Goal: Information Seeking & Learning: Compare options

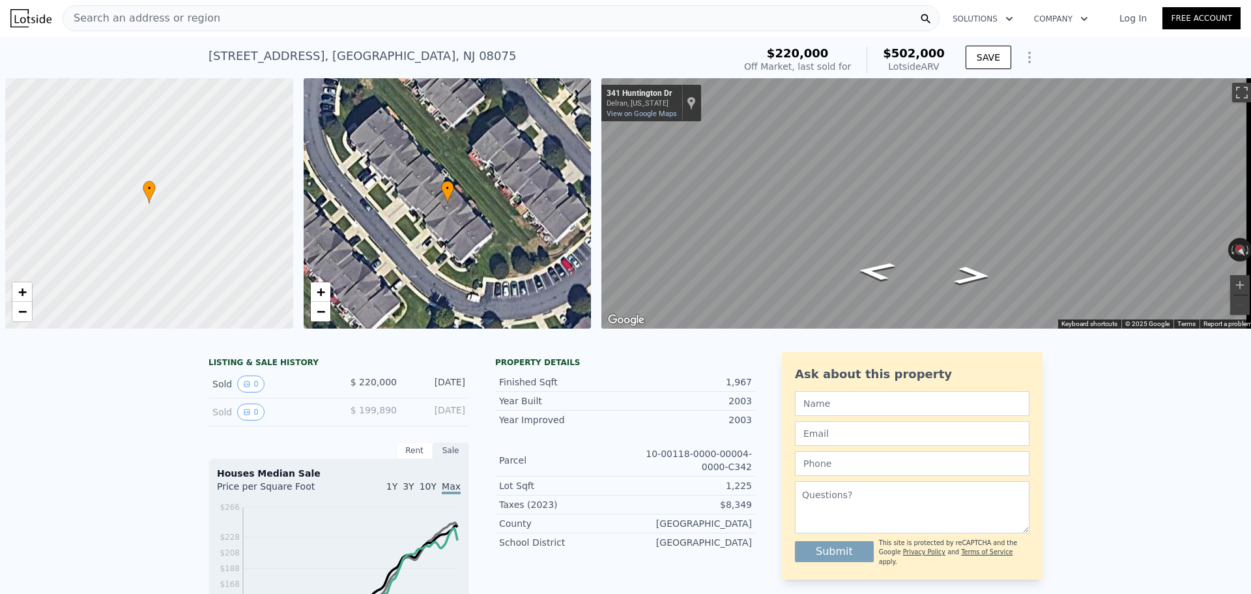
scroll to position [0, 5]
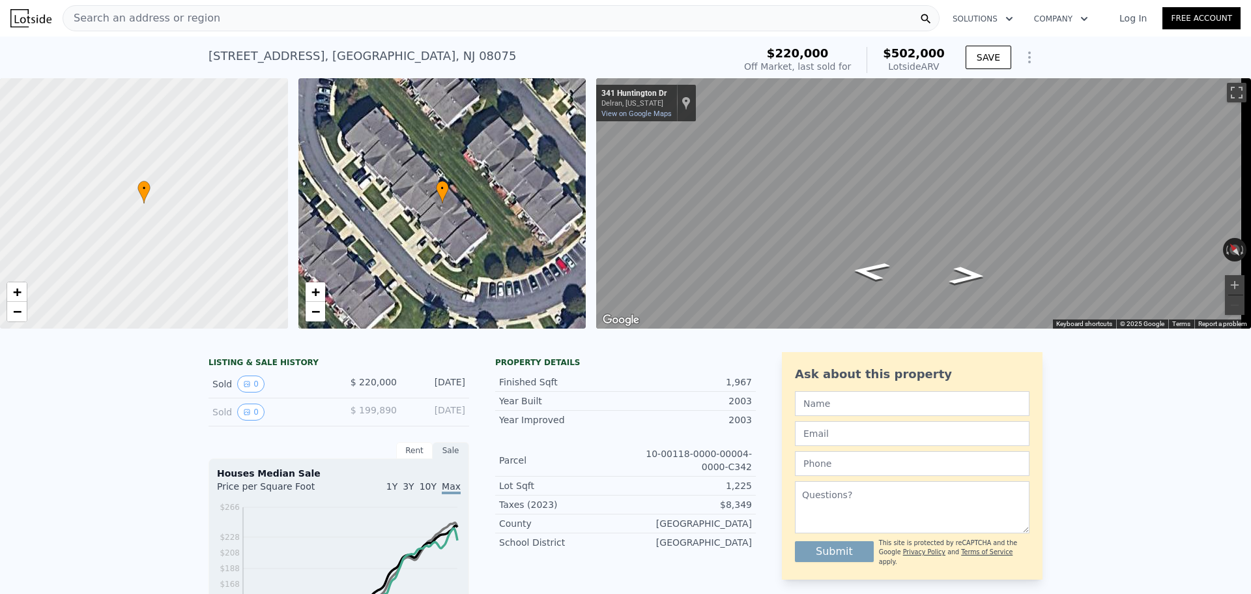
click at [153, 16] on span "Search an address or region" at bounding box center [141, 18] width 157 height 16
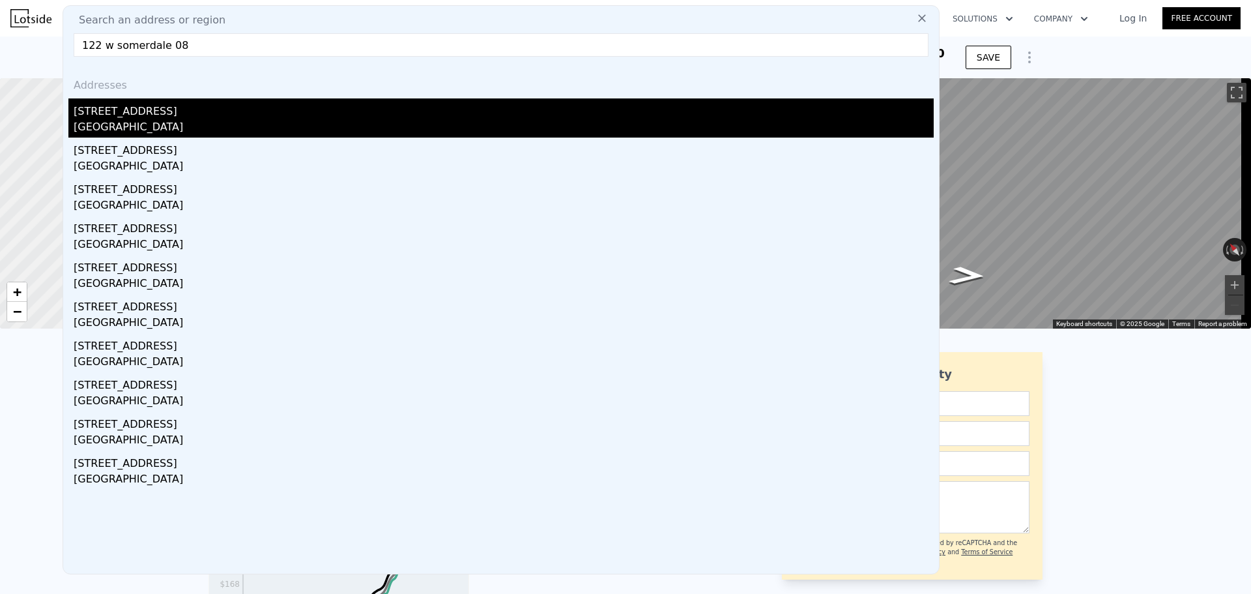
type input "122 w somerdale 08"
click at [115, 119] on div "[GEOGRAPHIC_DATA]" at bounding box center [504, 128] width 860 height 18
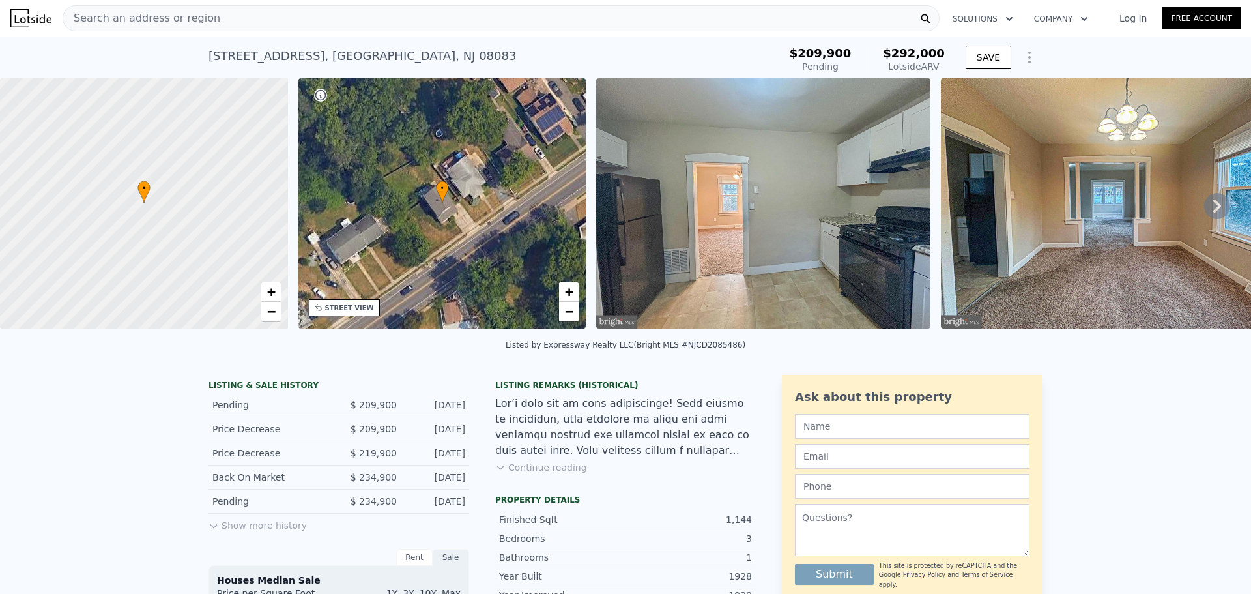
click at [306, 16] on div "Search an address or region" at bounding box center [501, 18] width 877 height 26
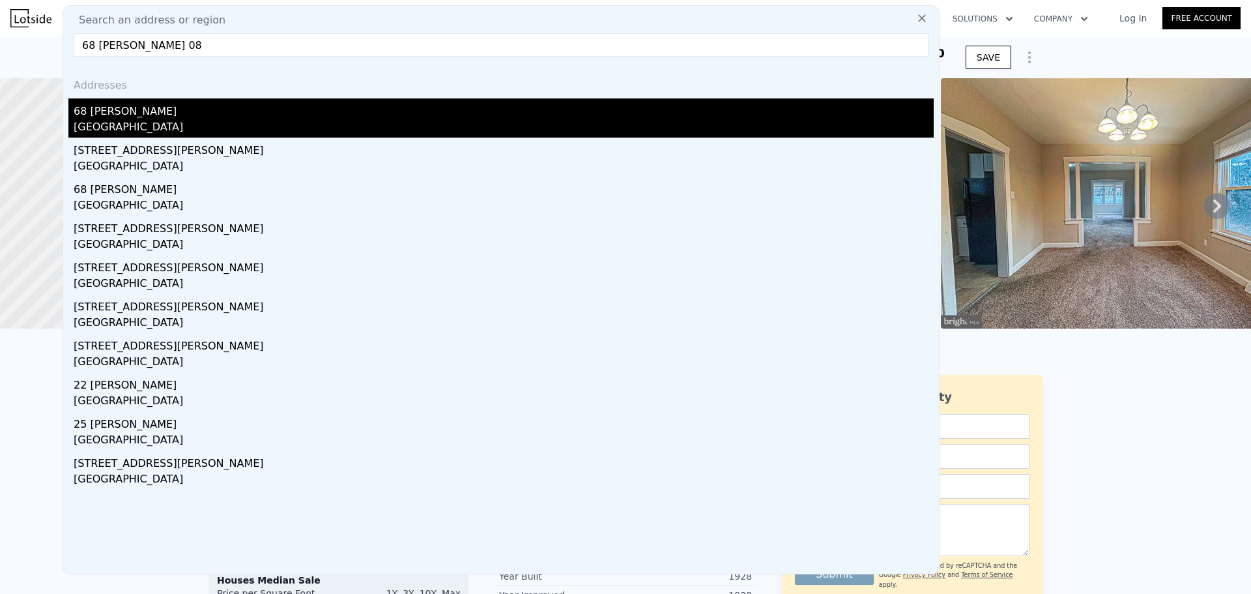
type input "68 [PERSON_NAME] 08"
click at [288, 115] on div "68 [PERSON_NAME]" at bounding box center [504, 108] width 860 height 21
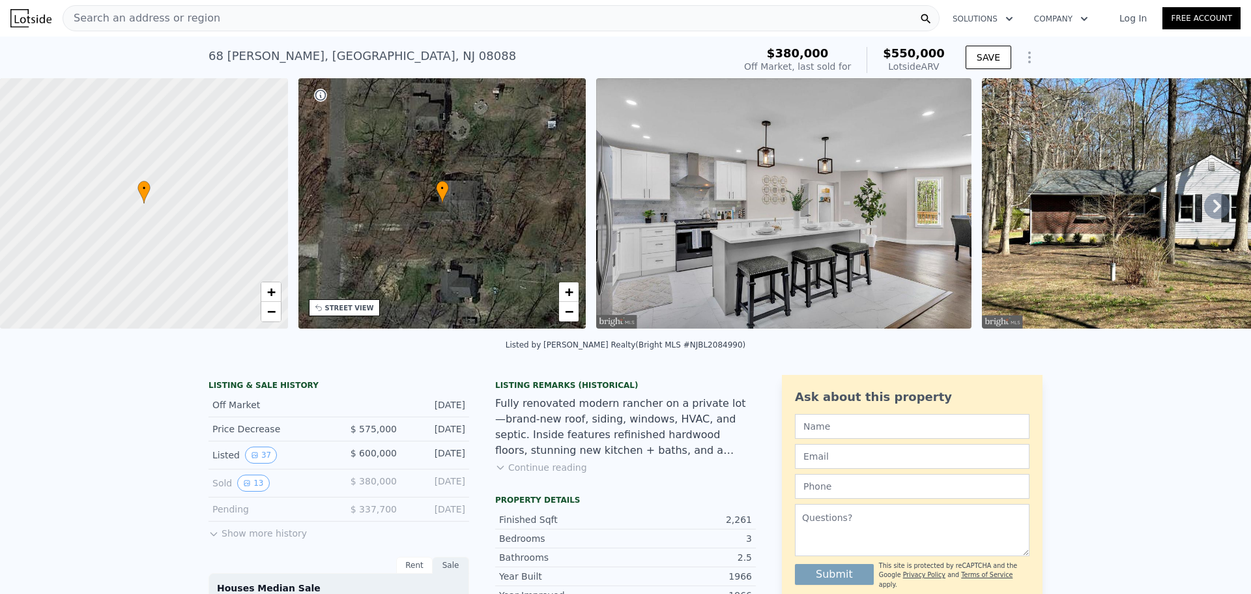
click at [268, 20] on div "Search an address or region" at bounding box center [501, 18] width 877 height 26
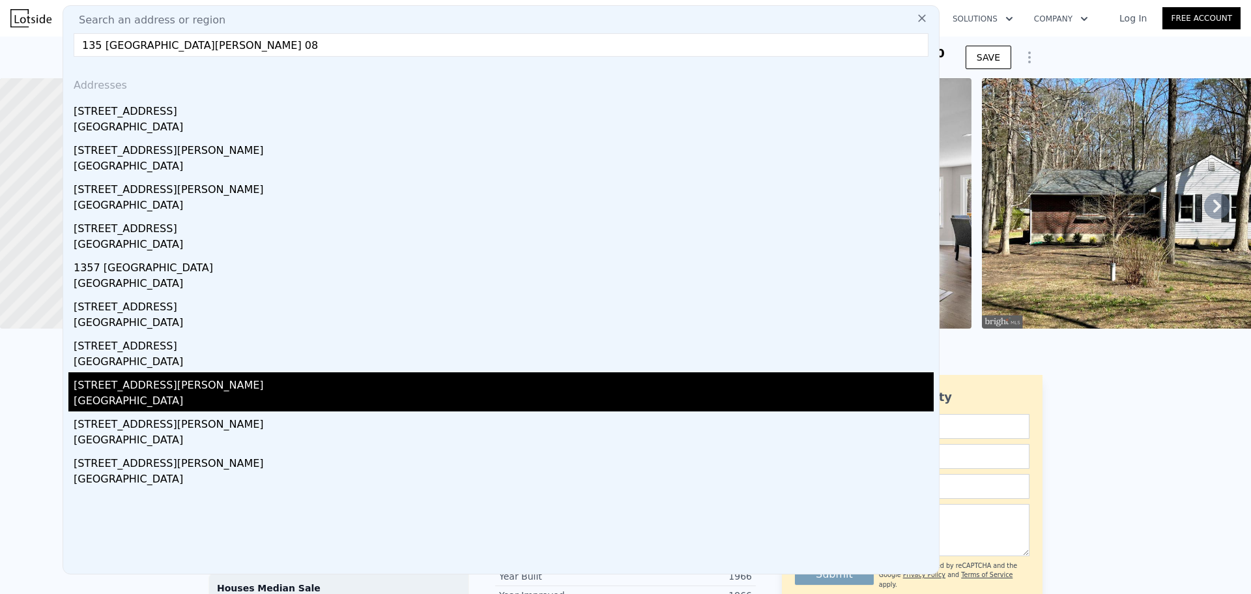
type input "135 [GEOGRAPHIC_DATA][PERSON_NAME] 08"
click at [199, 388] on div "[STREET_ADDRESS][PERSON_NAME]" at bounding box center [504, 382] width 860 height 21
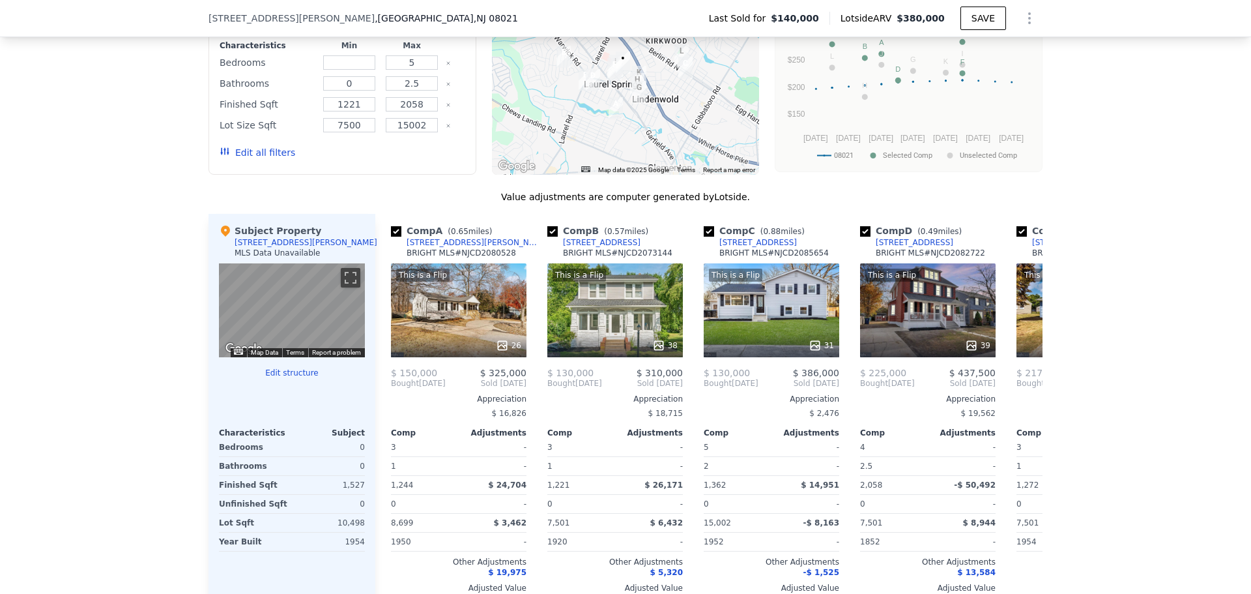
scroll to position [1168, 0]
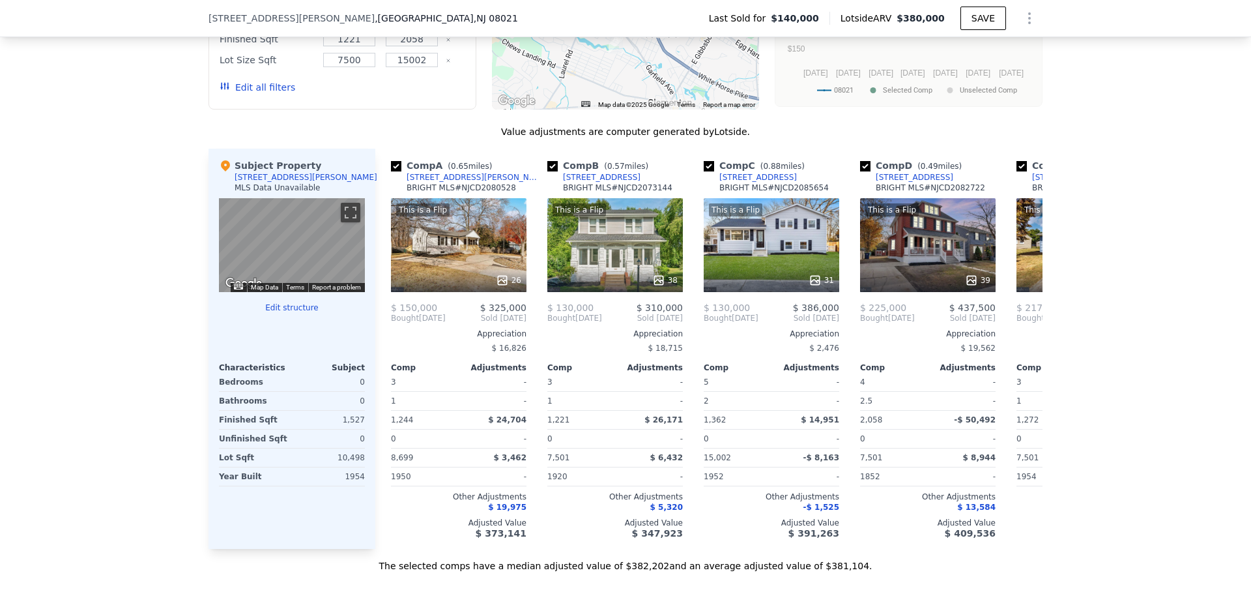
click at [284, 313] on button "Edit structure" at bounding box center [292, 307] width 146 height 10
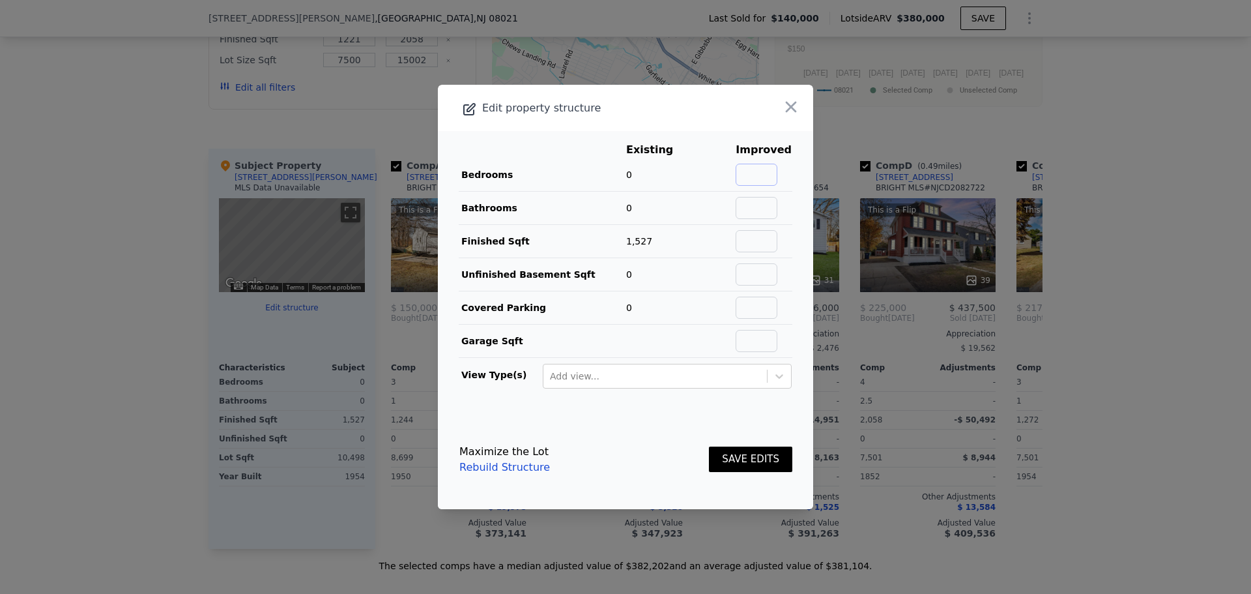
drag, startPoint x: 751, startPoint y: 173, endPoint x: 737, endPoint y: 173, distance: 13.7
click at [751, 173] on input "text" at bounding box center [757, 175] width 42 height 22
type input "3"
type input "2"
click at [747, 341] on input "text" at bounding box center [757, 341] width 42 height 22
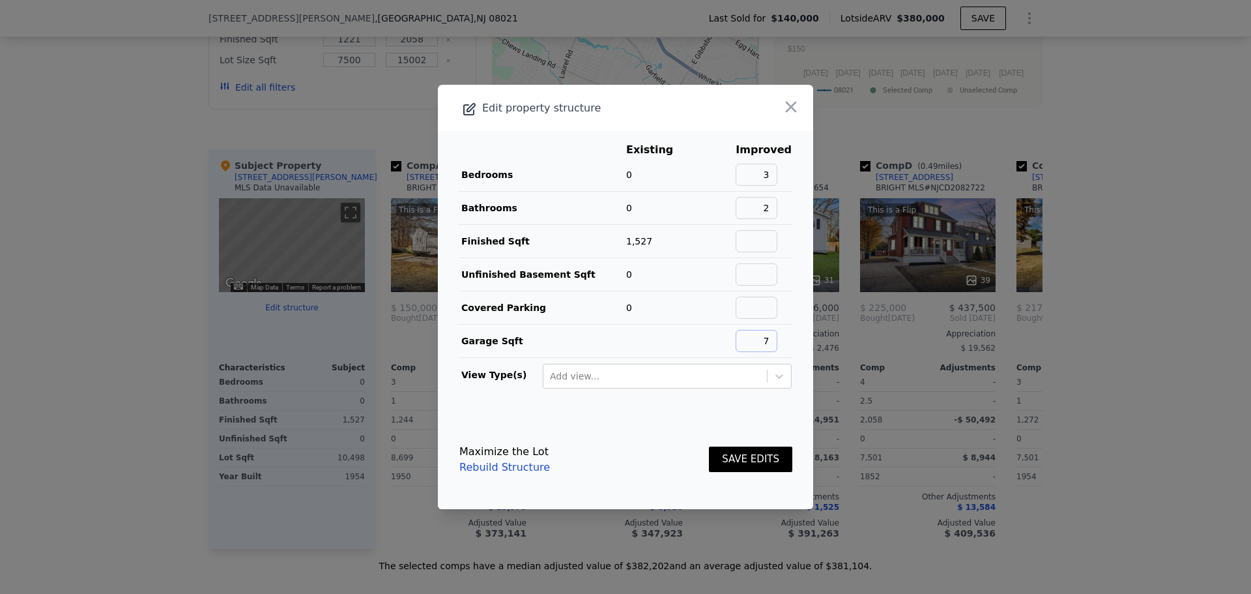
drag, startPoint x: 752, startPoint y: 334, endPoint x: 809, endPoint y: 322, distance: 57.2
click at [809, 322] on div "Edit property structure Existing Improved Bedrooms 0 3 Bathrooms 0 2 Finished S…" at bounding box center [625, 297] width 375 height 424
type input "500"
click at [691, 408] on main "Existing Improved Bedrooms 0 3 Bathrooms 0 2 Finished Sqft 1,527 Unfinished Bas…" at bounding box center [625, 270] width 375 height 279
click at [755, 267] on input "text" at bounding box center [757, 274] width 42 height 22
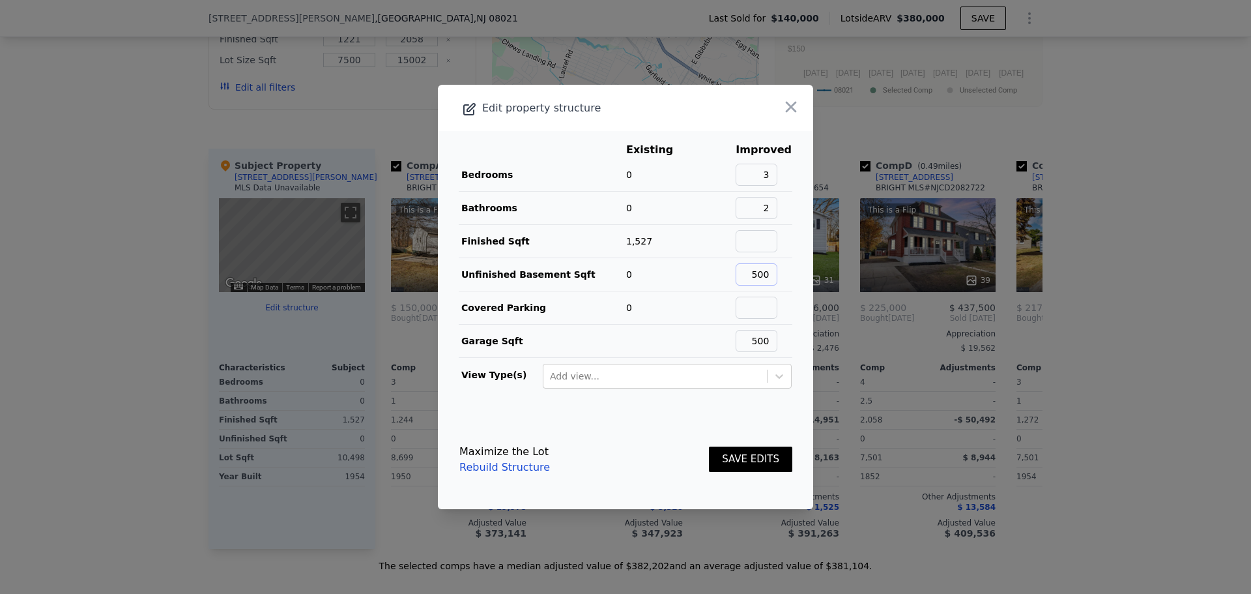
type input "500"
click at [733, 425] on footer "Maximize the Lot Rebuild Structure SAVE EDITS" at bounding box center [625, 459] width 375 height 99
click at [752, 455] on button "SAVE EDITS" at bounding box center [750, 458] width 83 height 25
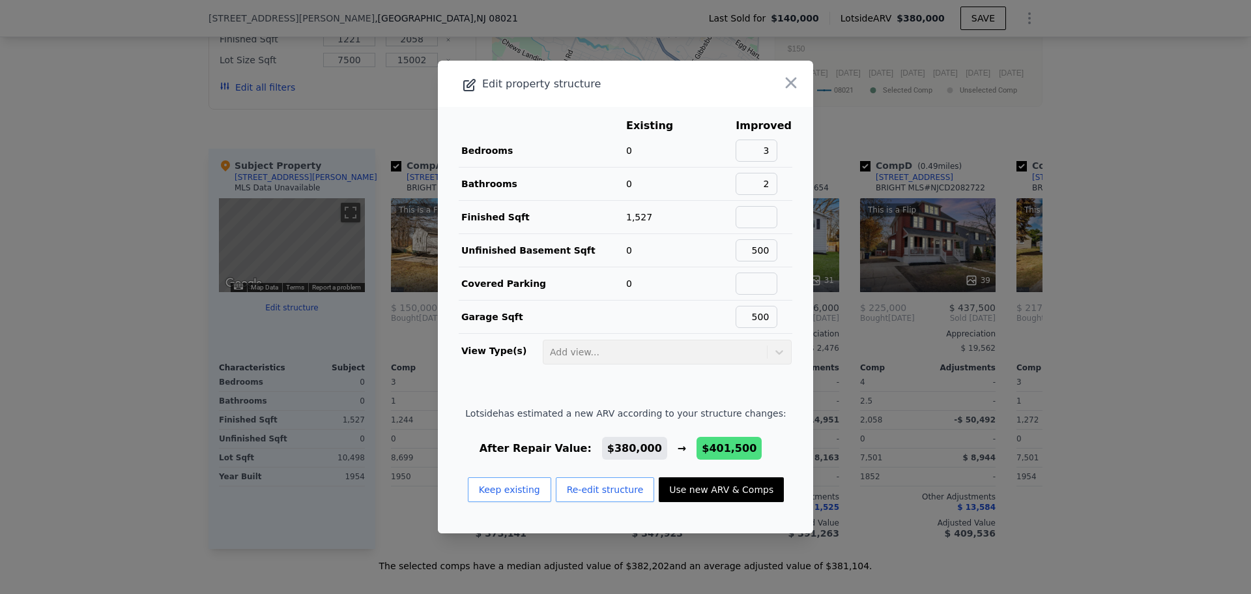
click at [730, 483] on button "Use new ARV & Comps" at bounding box center [721, 489] width 125 height 25
type input "7501"
checkbox input "false"
checkbox input "true"
type input "$ 401,500"
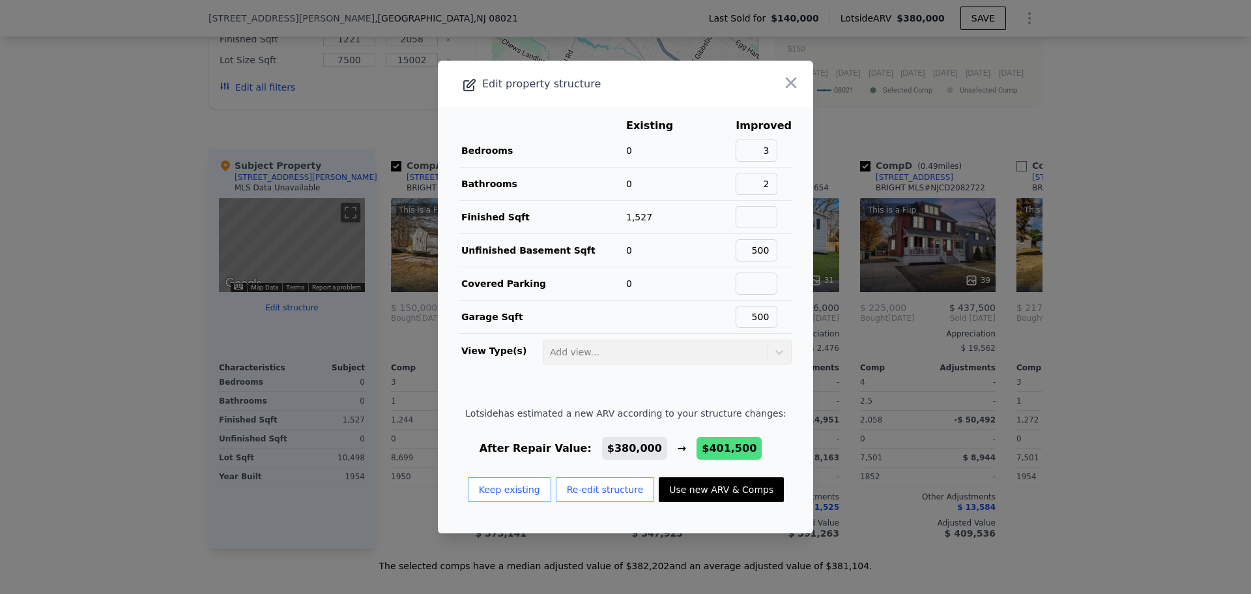
type input "$ 224,449"
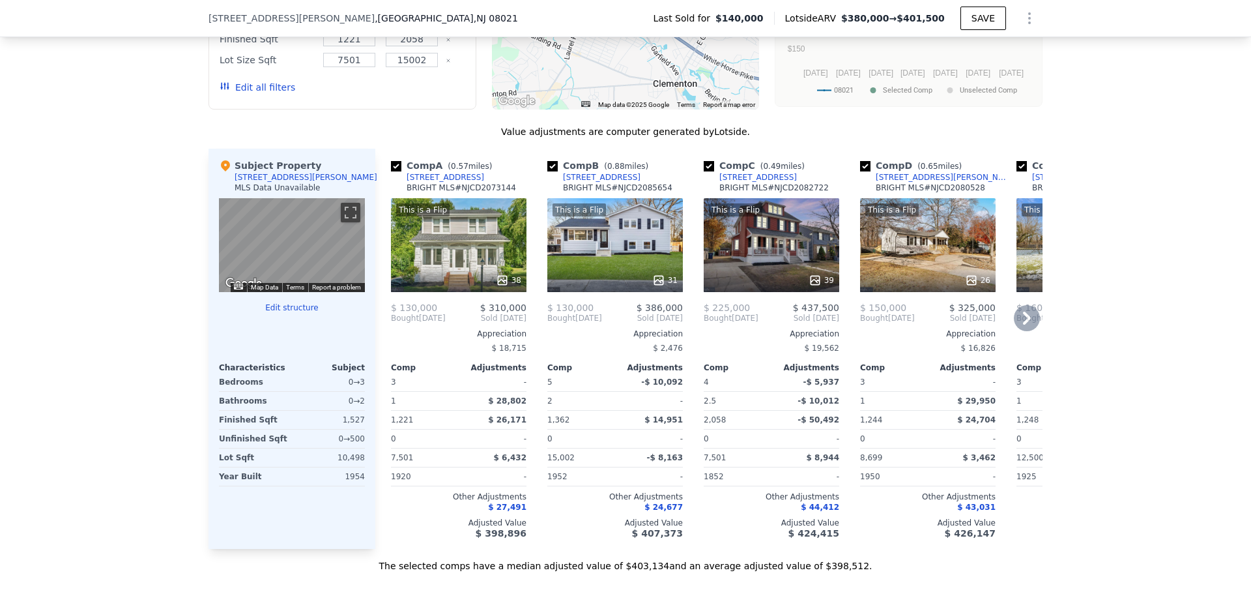
click at [672, 511] on span "$ 24,677" at bounding box center [663, 506] width 38 height 9
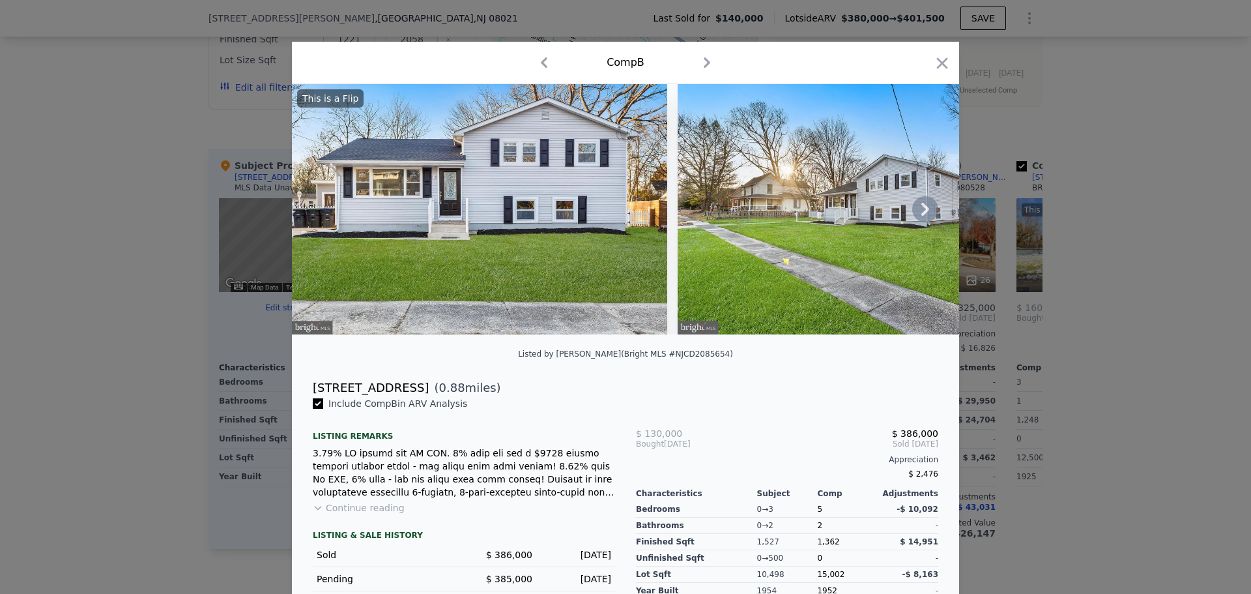
click at [920, 205] on icon at bounding box center [925, 209] width 26 height 26
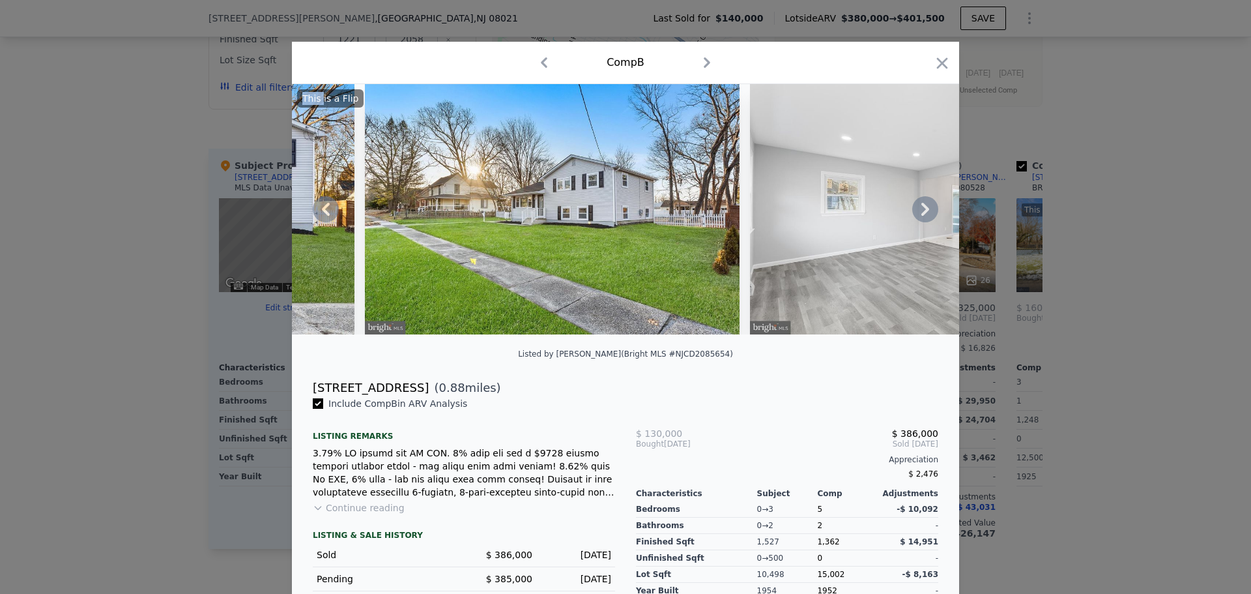
click at [920, 205] on icon at bounding box center [925, 209] width 26 height 26
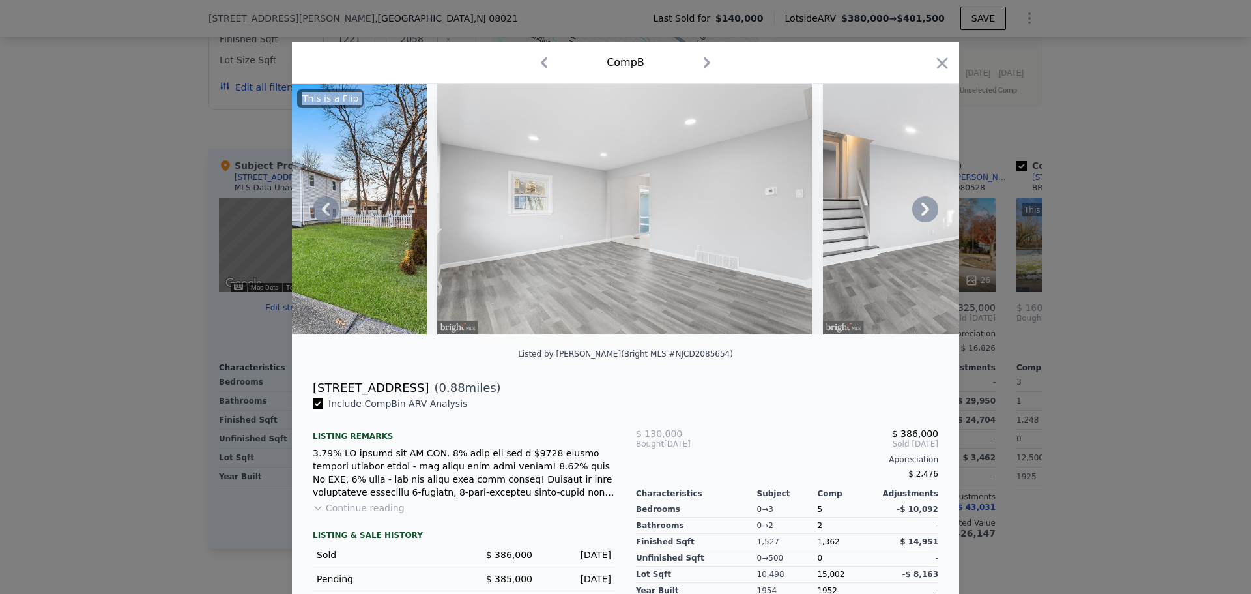
click at [920, 205] on icon at bounding box center [925, 209] width 26 height 26
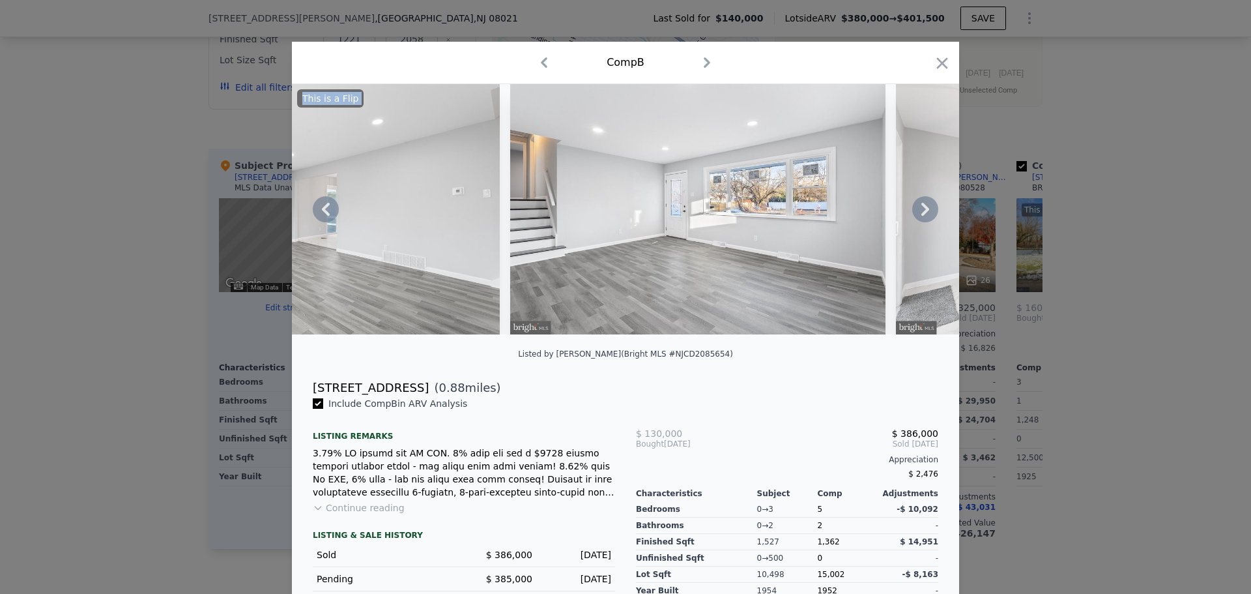
click at [920, 205] on icon at bounding box center [925, 209] width 26 height 26
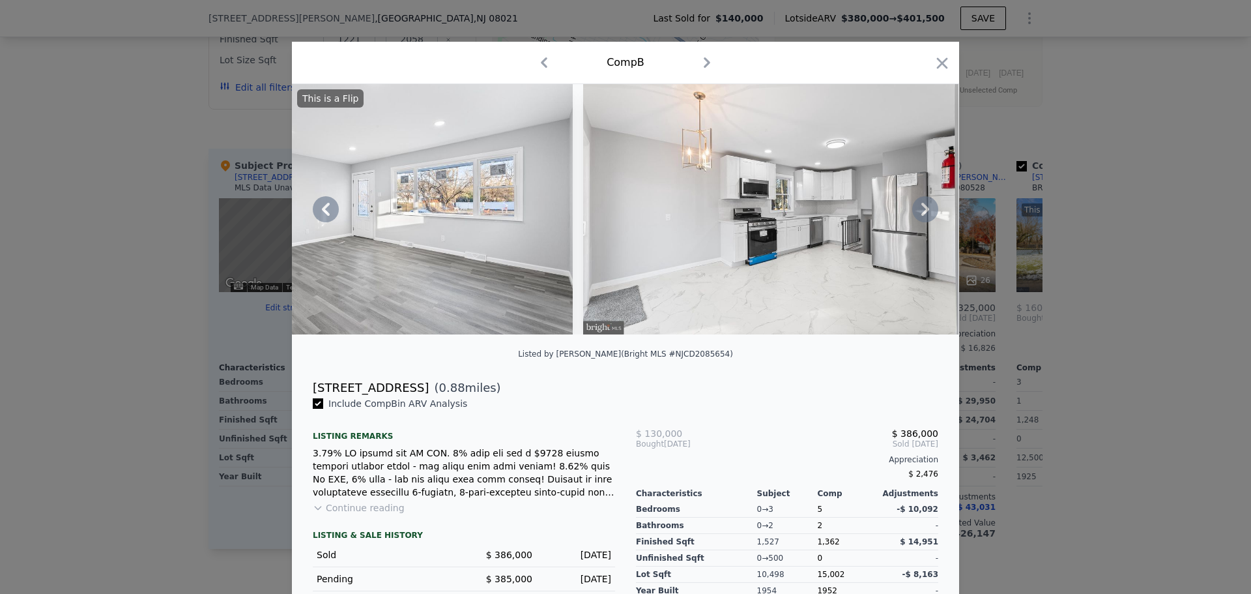
click at [920, 205] on icon at bounding box center [925, 209] width 26 height 26
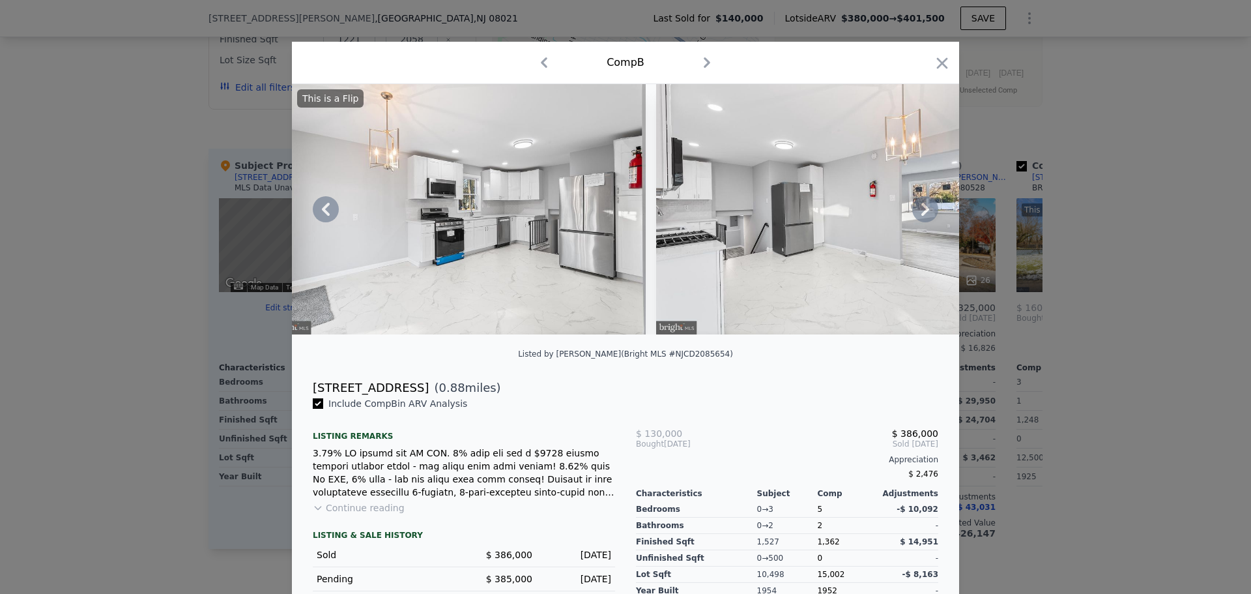
click at [920, 205] on icon at bounding box center [925, 209] width 26 height 26
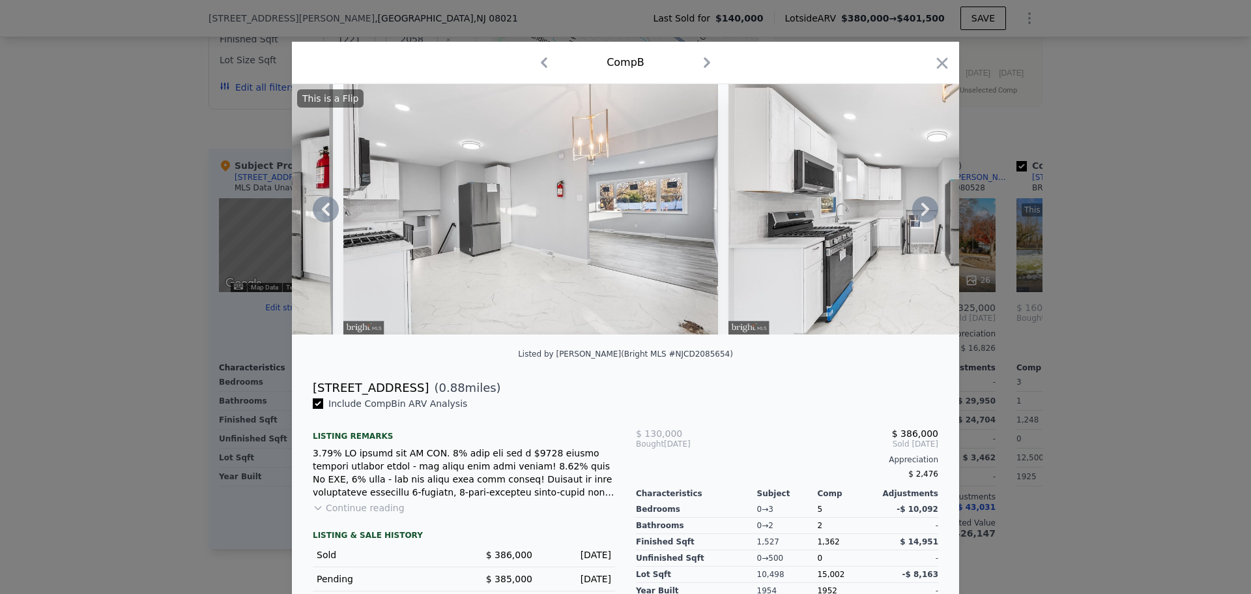
click at [920, 205] on icon at bounding box center [925, 209] width 26 height 26
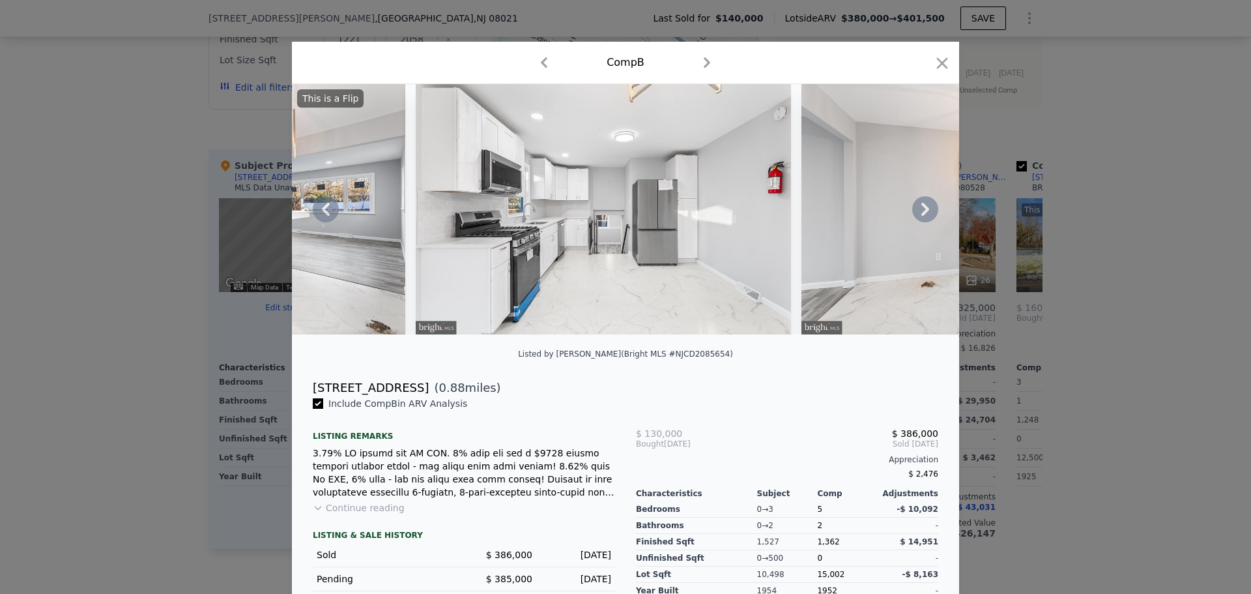
click at [920, 205] on icon at bounding box center [925, 209] width 26 height 26
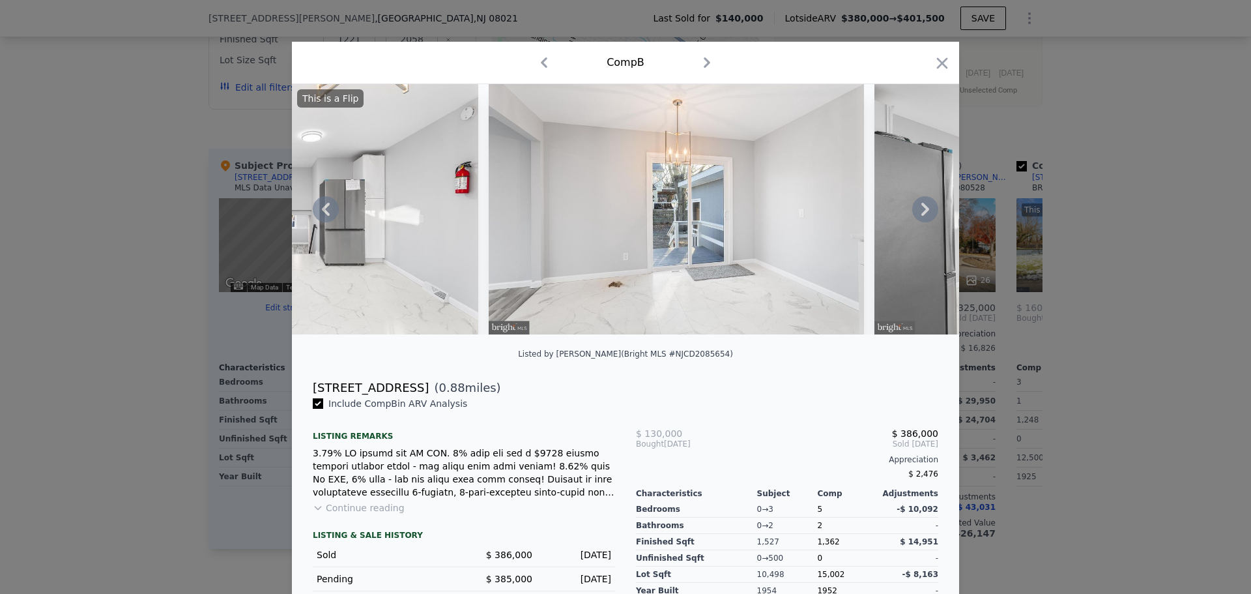
click at [920, 205] on icon at bounding box center [925, 209] width 26 height 26
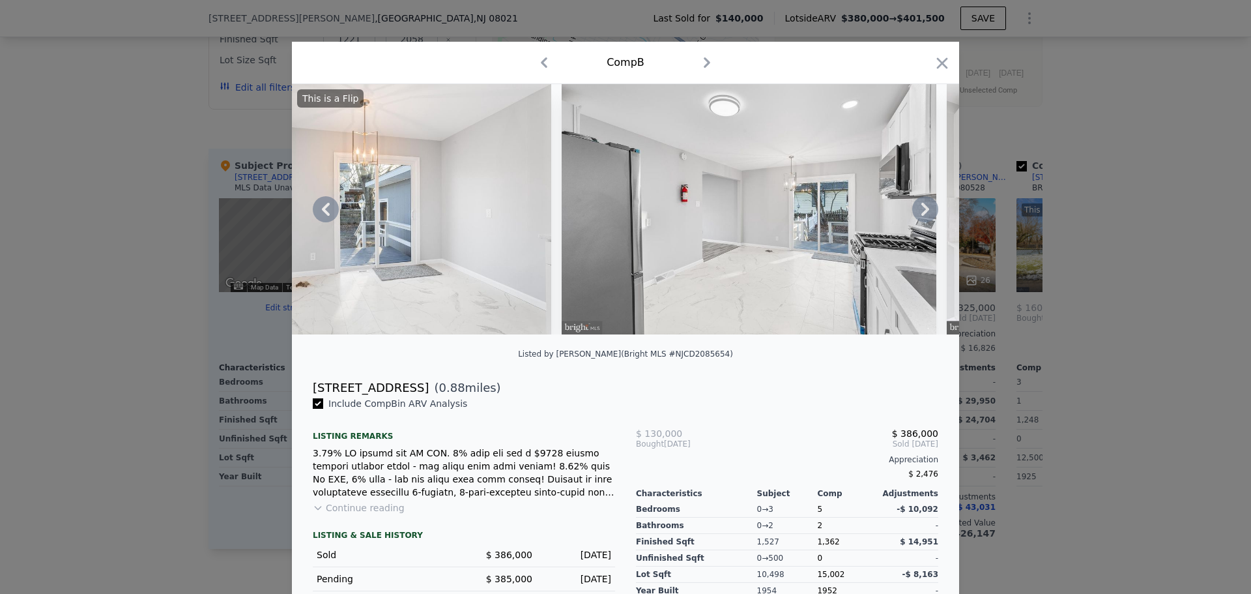
click at [920, 205] on icon at bounding box center [925, 209] width 26 height 26
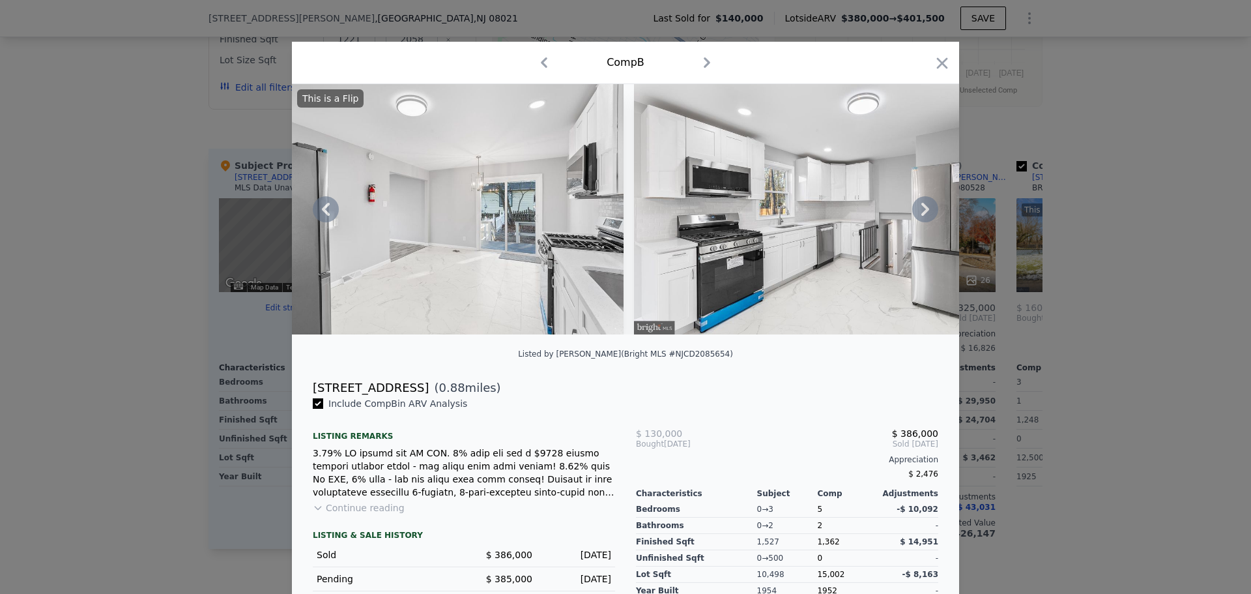
click at [920, 205] on icon at bounding box center [925, 209] width 26 height 26
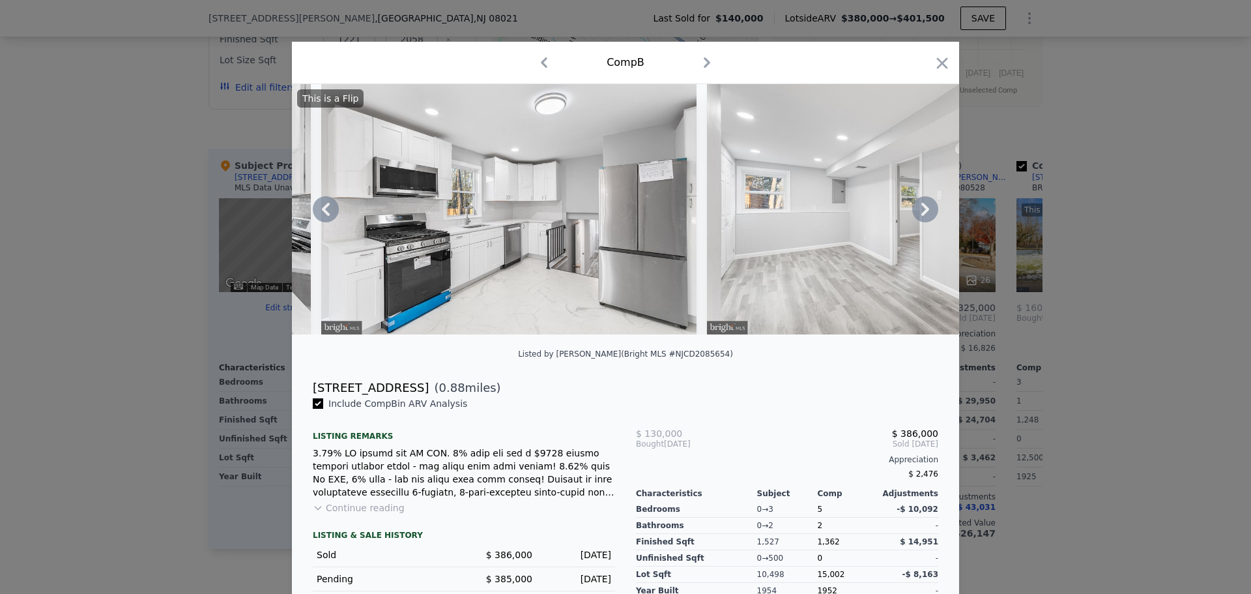
click at [920, 205] on icon at bounding box center [925, 209] width 26 height 26
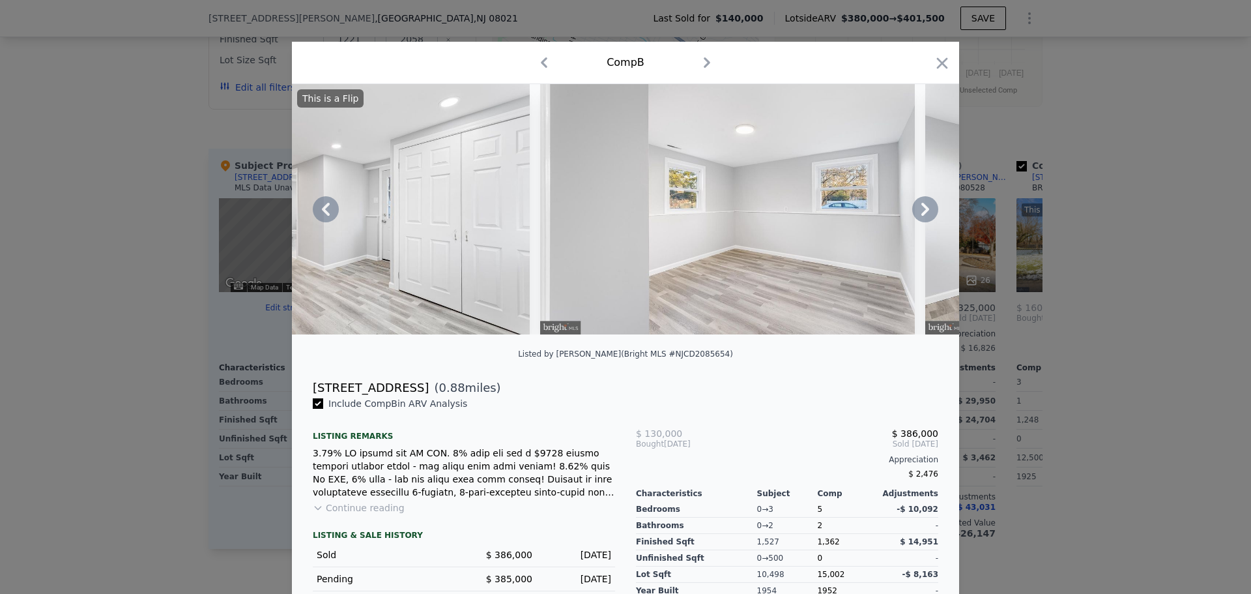
click at [920, 205] on icon at bounding box center [925, 209] width 26 height 26
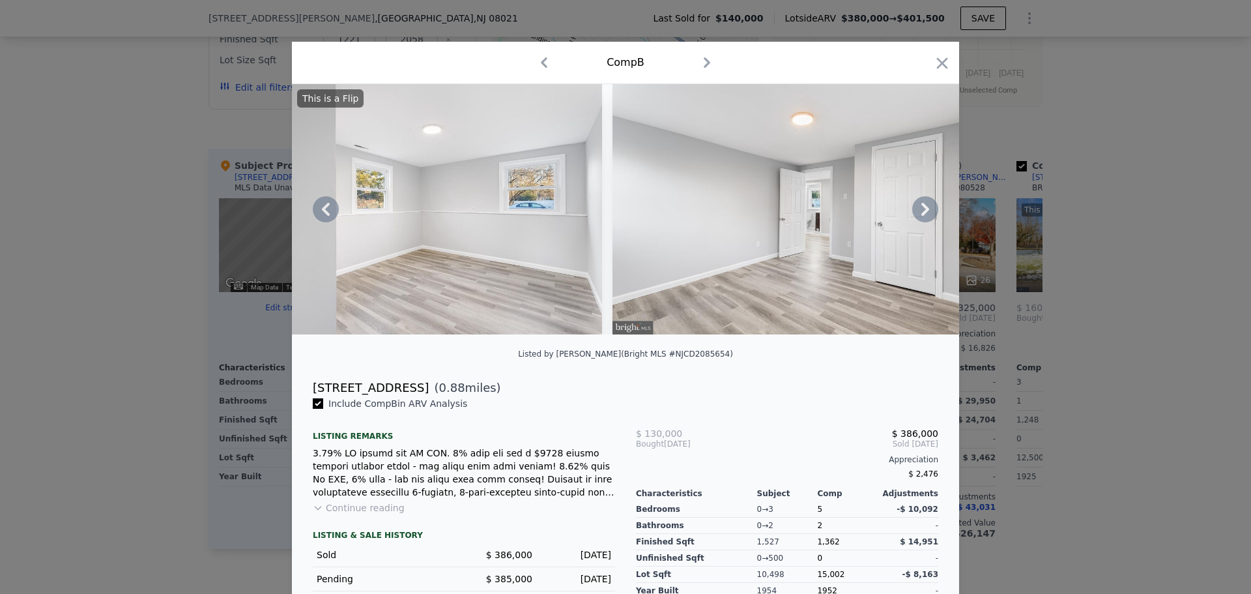
click at [920, 205] on icon at bounding box center [925, 209] width 26 height 26
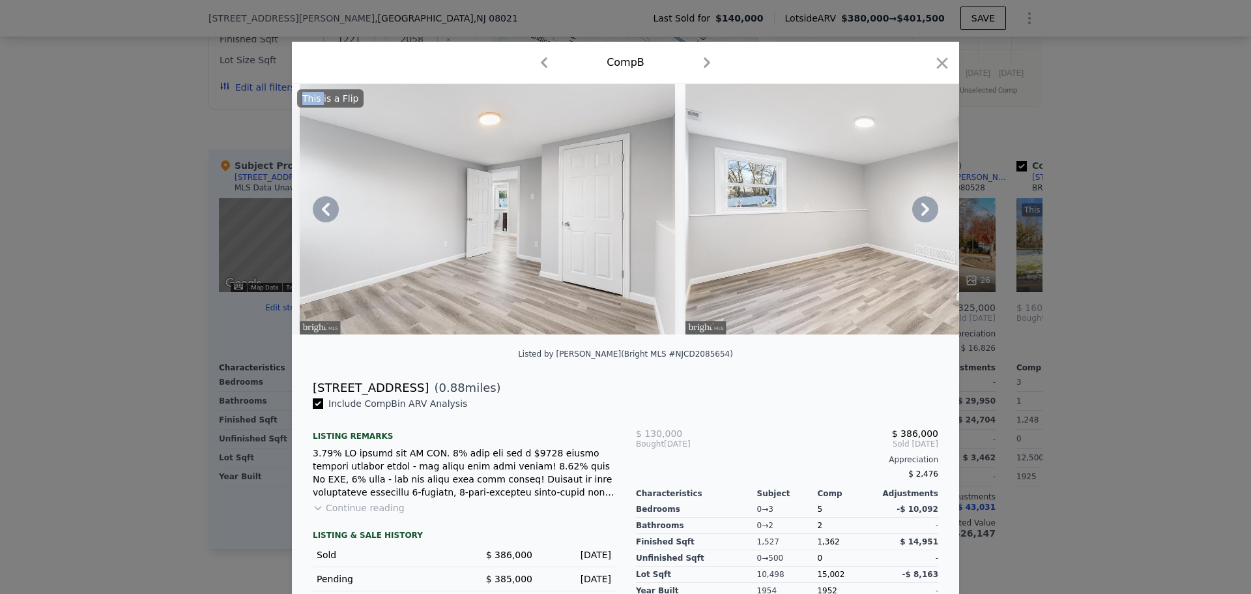
click at [920, 205] on icon at bounding box center [925, 209] width 26 height 26
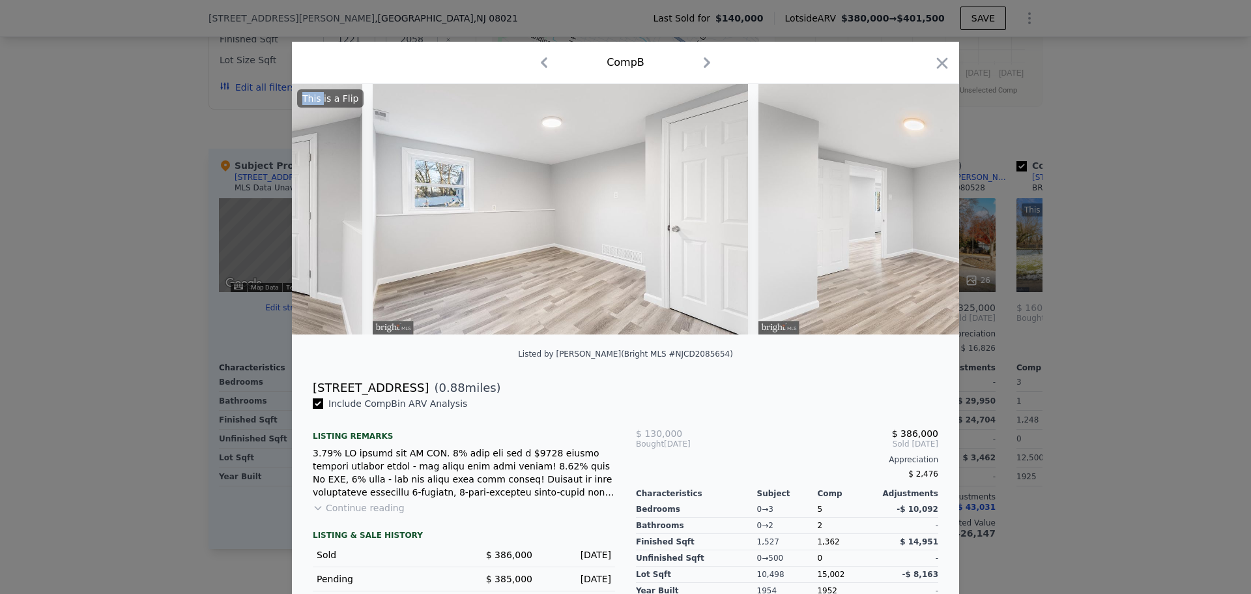
click at [920, 205] on div "This is a Flip" at bounding box center [625, 209] width 667 height 250
click at [920, 205] on icon at bounding box center [925, 209] width 26 height 26
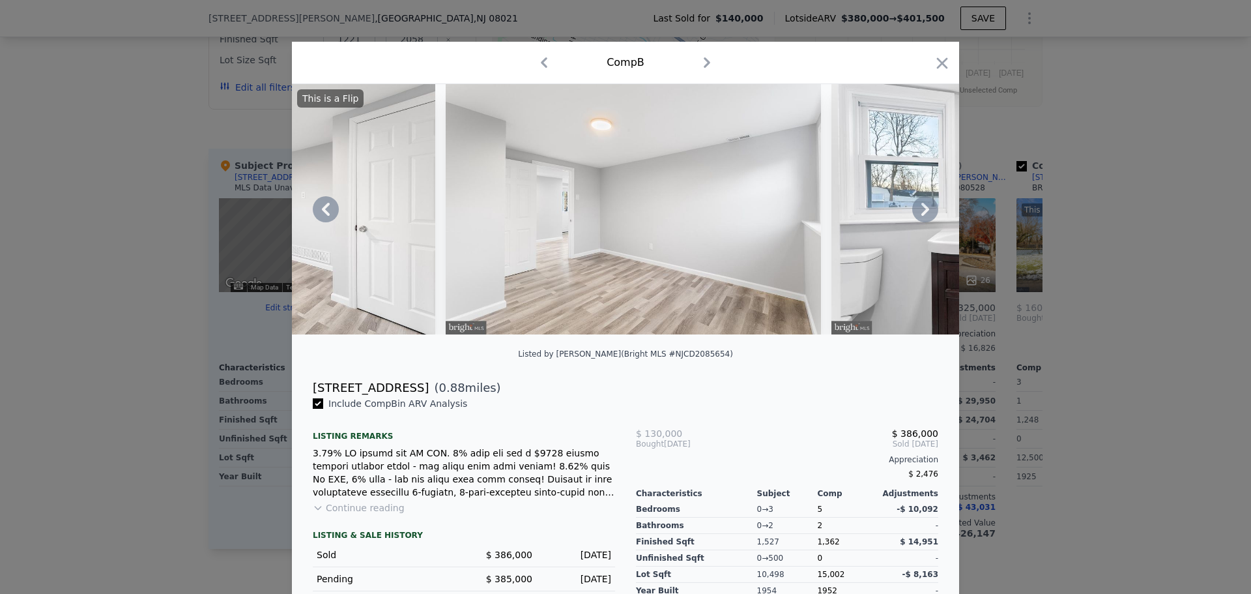
click at [920, 209] on icon at bounding box center [925, 209] width 26 height 26
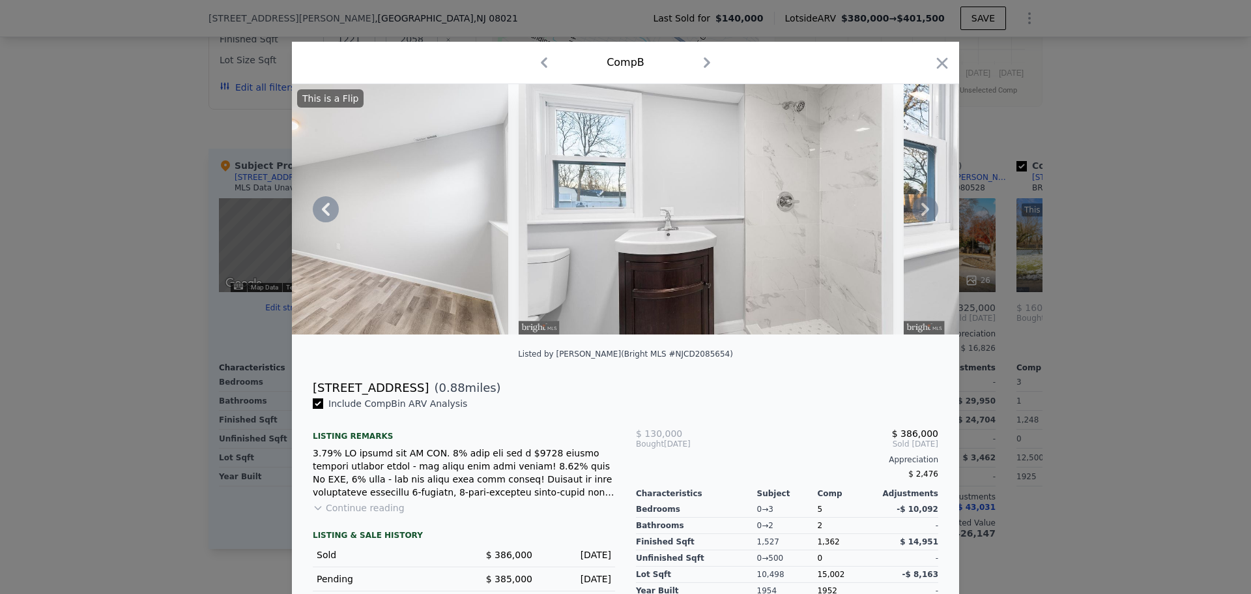
click at [920, 209] on icon at bounding box center [925, 209] width 26 height 26
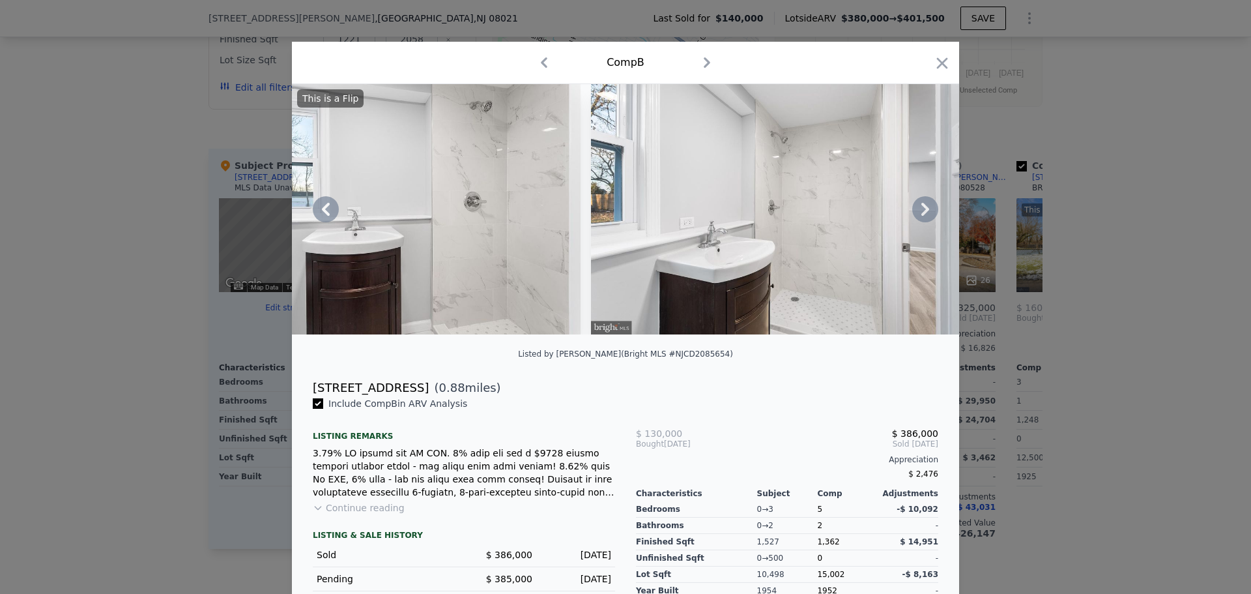
click at [920, 209] on icon at bounding box center [925, 209] width 26 height 26
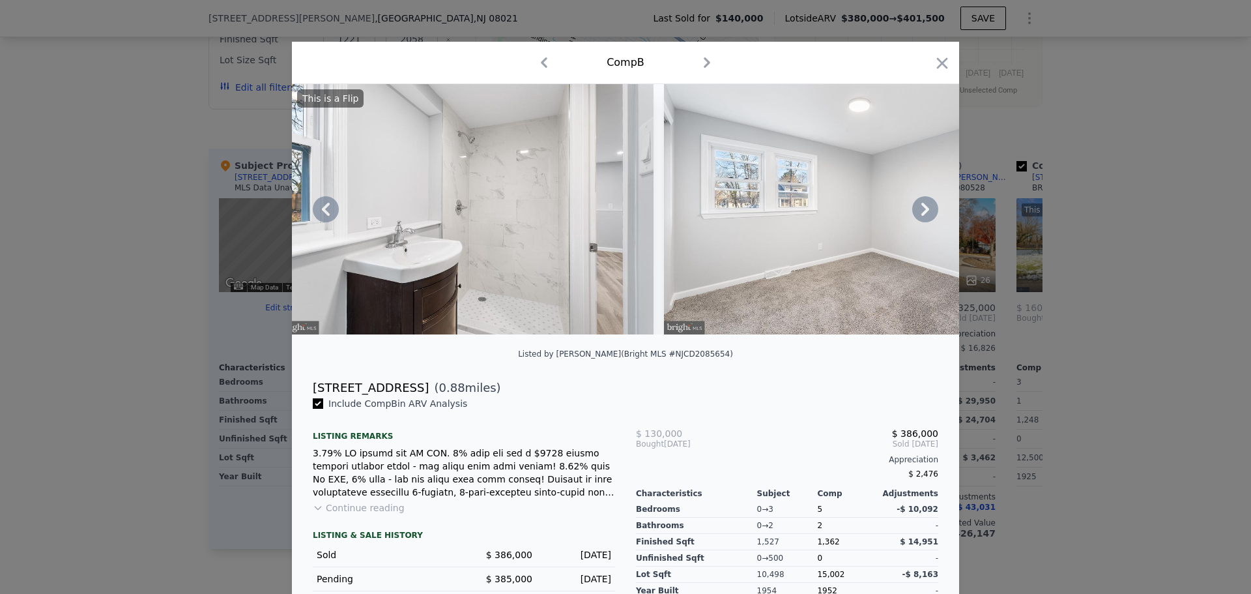
click at [920, 209] on icon at bounding box center [925, 209] width 26 height 26
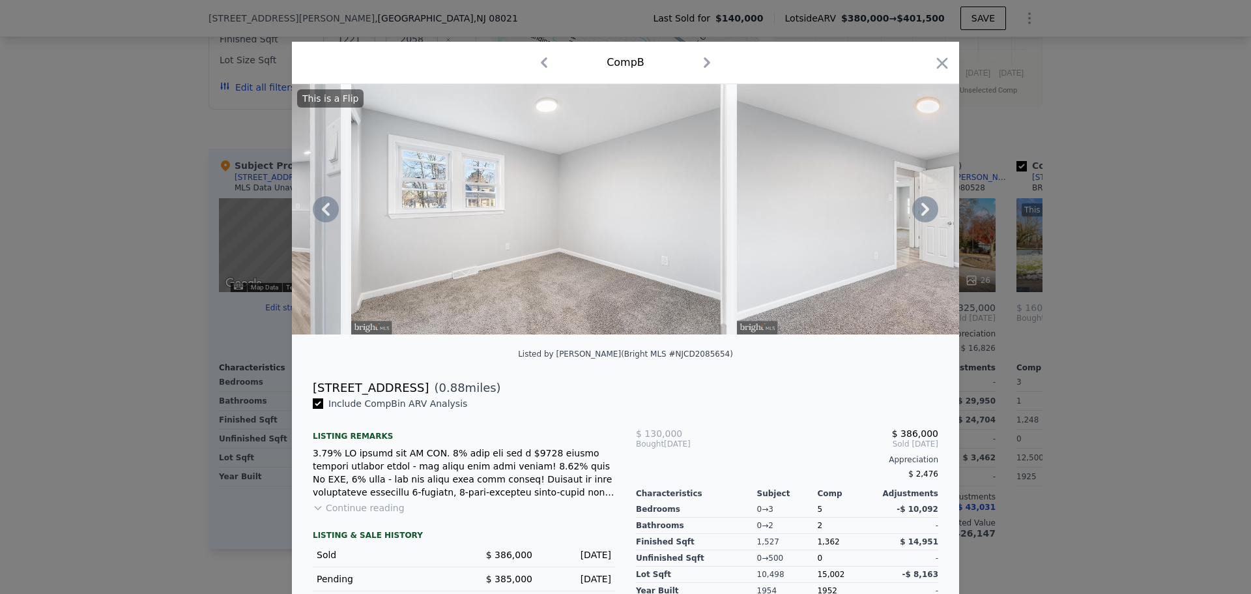
click at [920, 209] on icon at bounding box center [925, 209] width 26 height 26
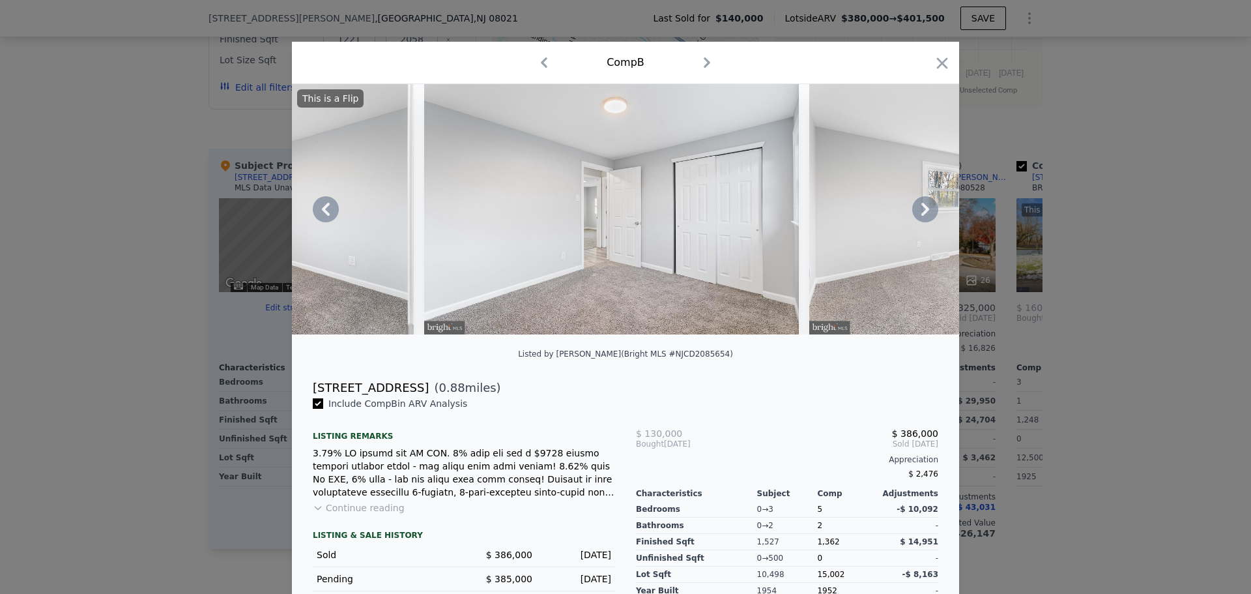
click at [920, 209] on icon at bounding box center [925, 209] width 26 height 26
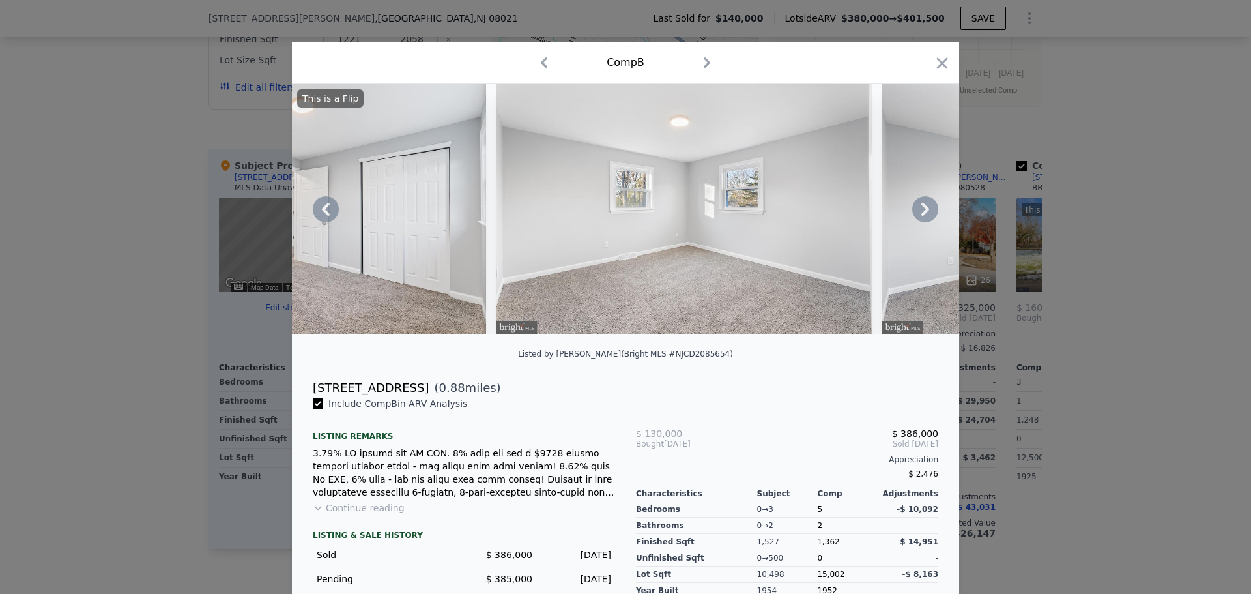
click at [920, 209] on icon at bounding box center [925, 209] width 26 height 26
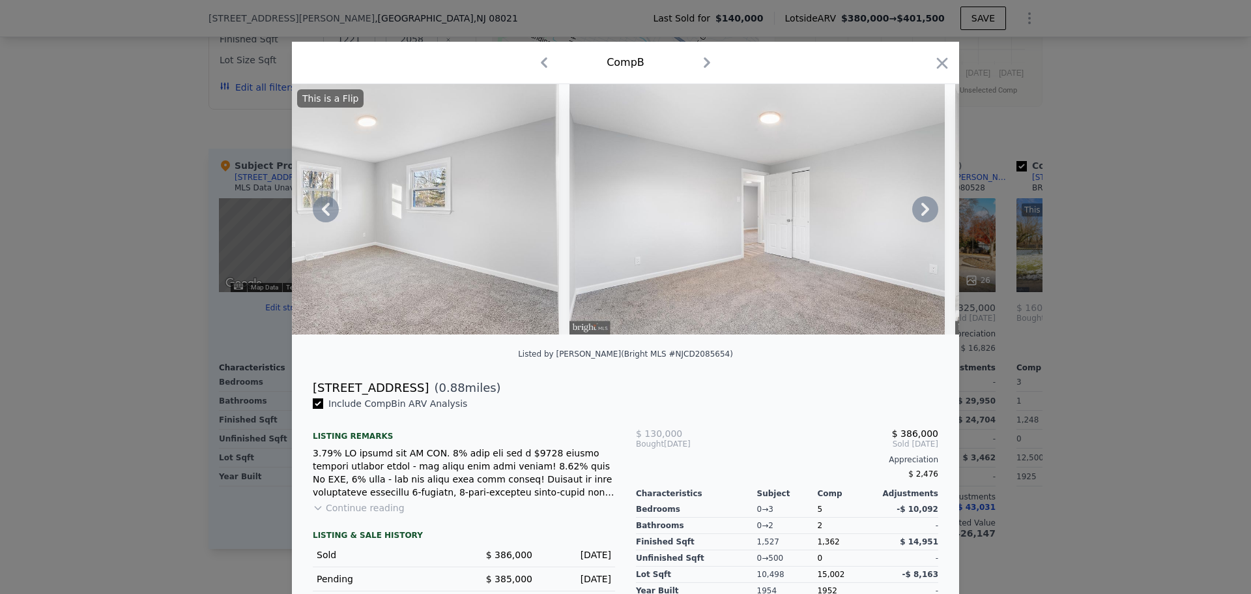
click at [920, 209] on icon at bounding box center [925, 209] width 26 height 26
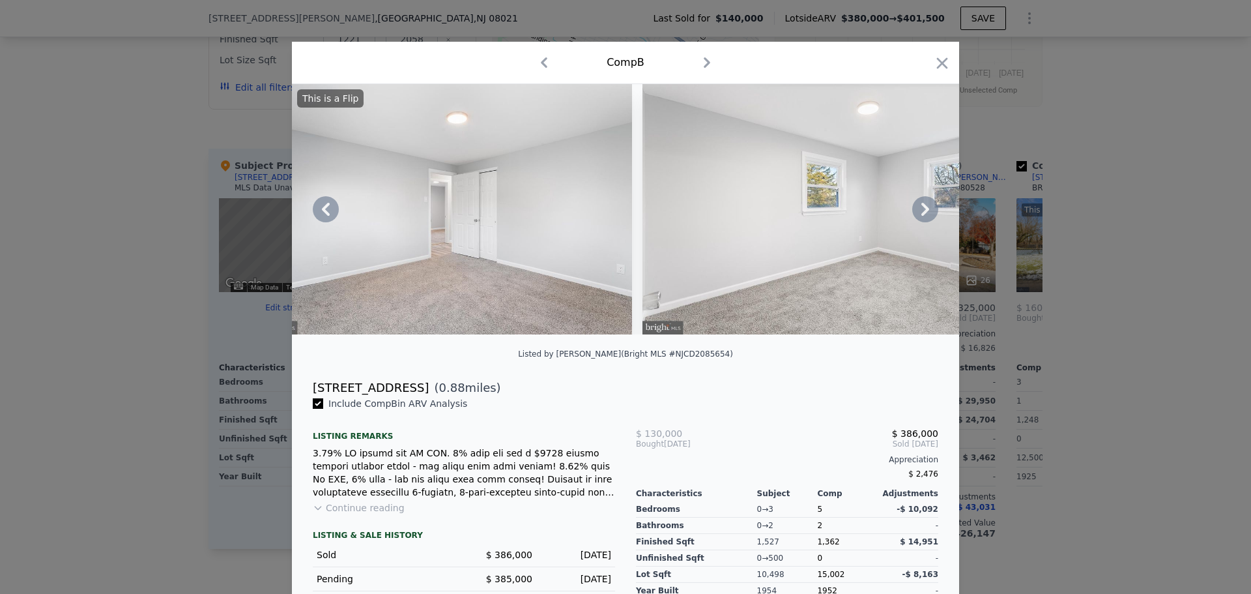
click at [920, 209] on icon at bounding box center [925, 209] width 26 height 26
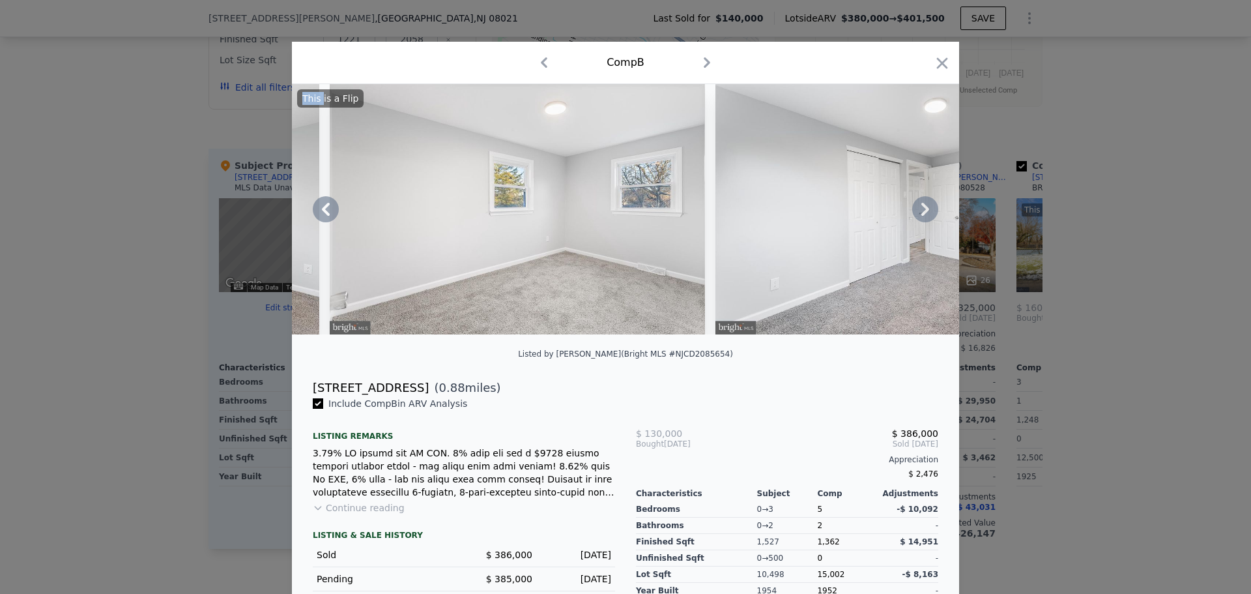
click at [920, 209] on icon at bounding box center [925, 209] width 26 height 26
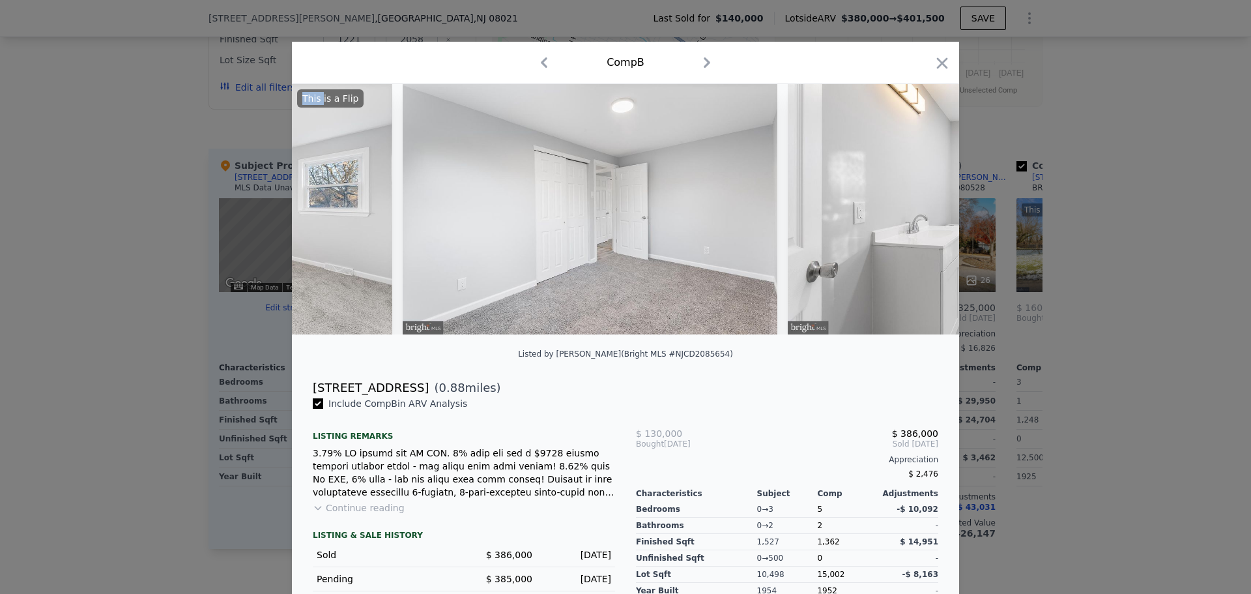
click at [920, 209] on div "This is a Flip" at bounding box center [625, 209] width 667 height 250
click at [920, 209] on icon at bounding box center [925, 209] width 26 height 26
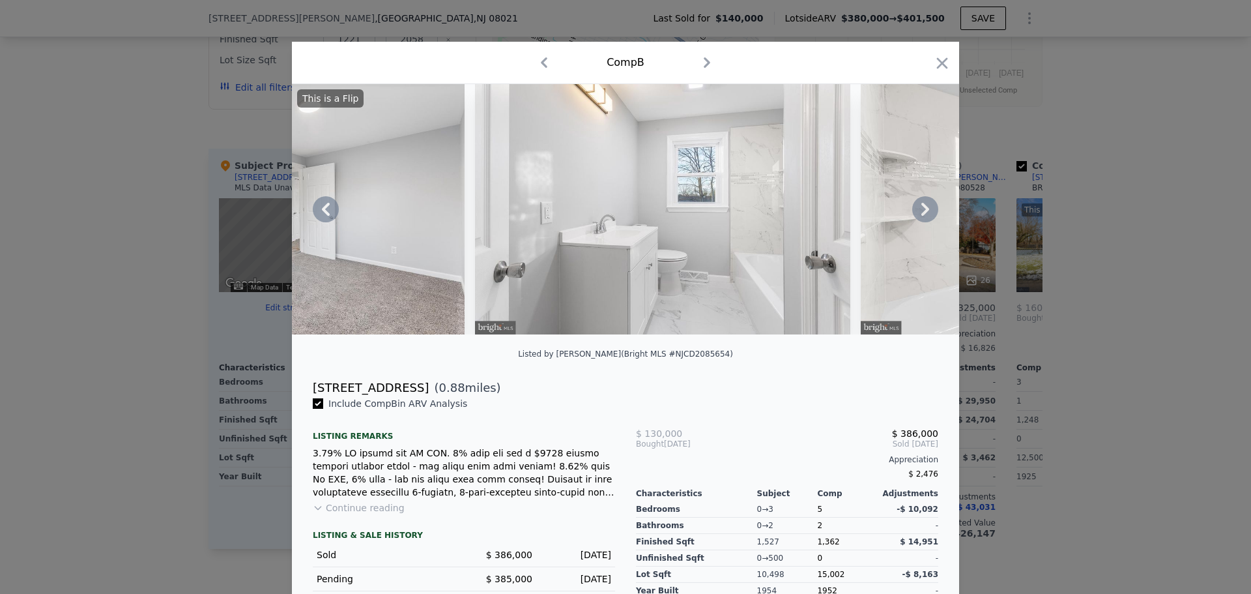
click at [921, 212] on icon at bounding box center [925, 209] width 8 height 13
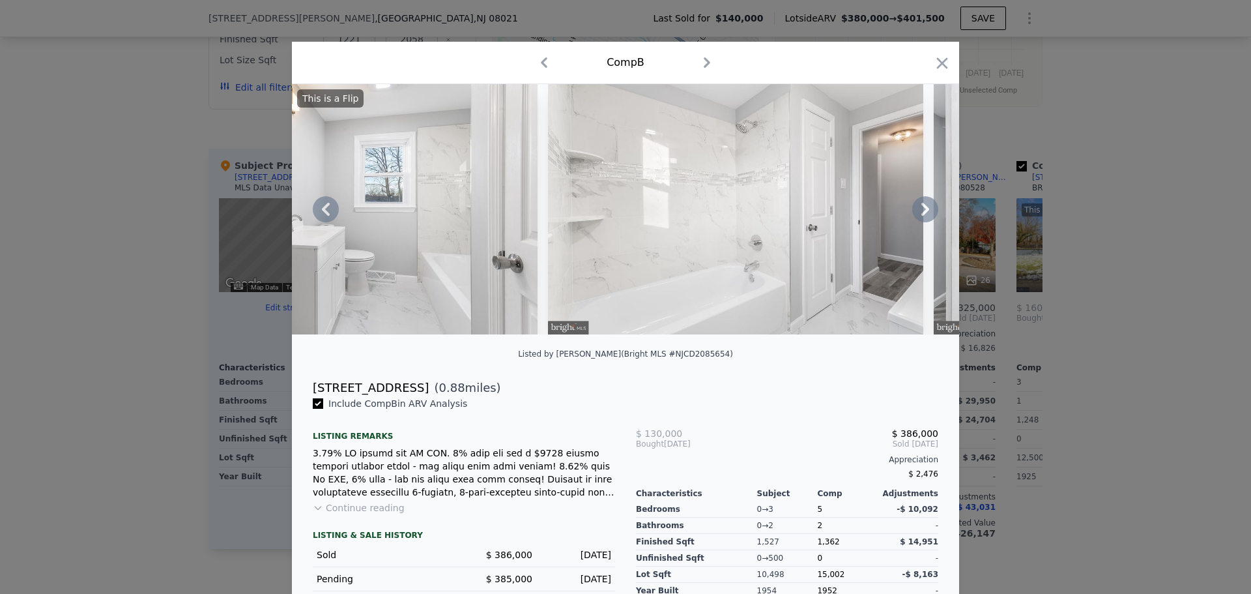
click at [921, 212] on icon at bounding box center [925, 209] width 8 height 13
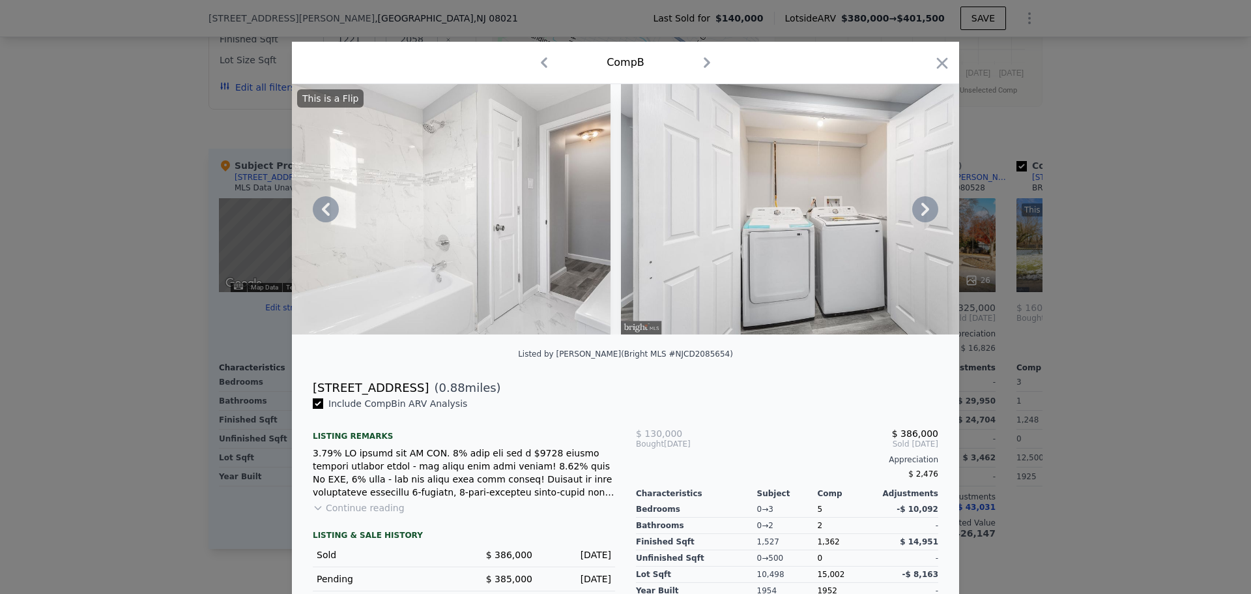
click at [921, 212] on icon at bounding box center [925, 209] width 8 height 13
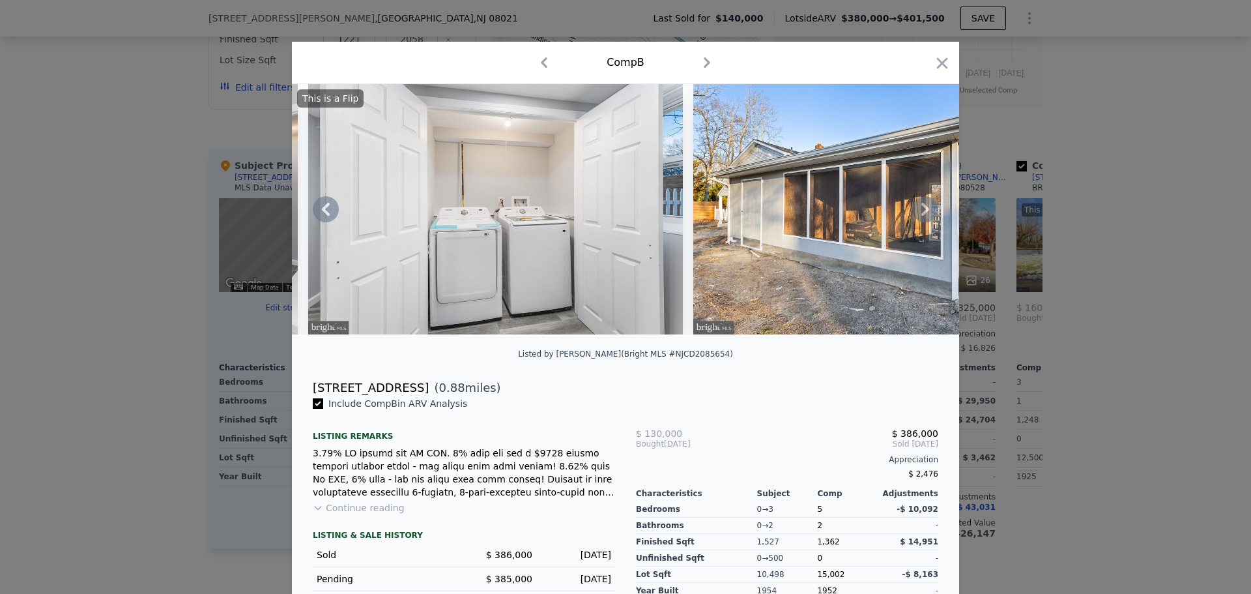
click at [921, 212] on icon at bounding box center [925, 209] width 8 height 13
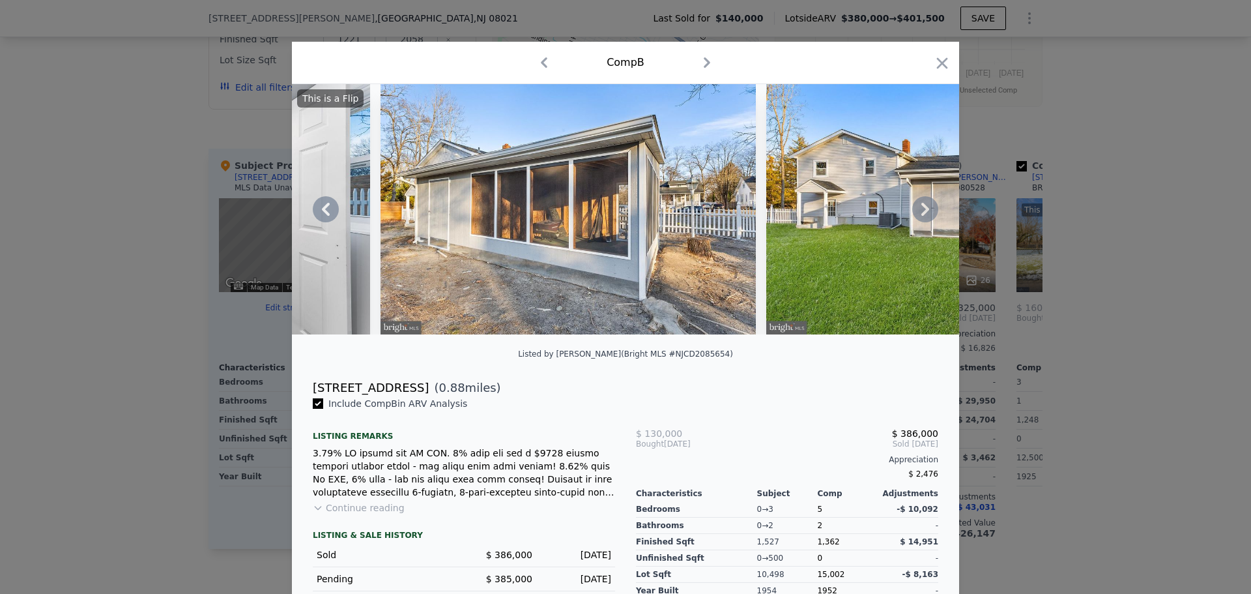
click at [921, 212] on icon at bounding box center [925, 209] width 8 height 13
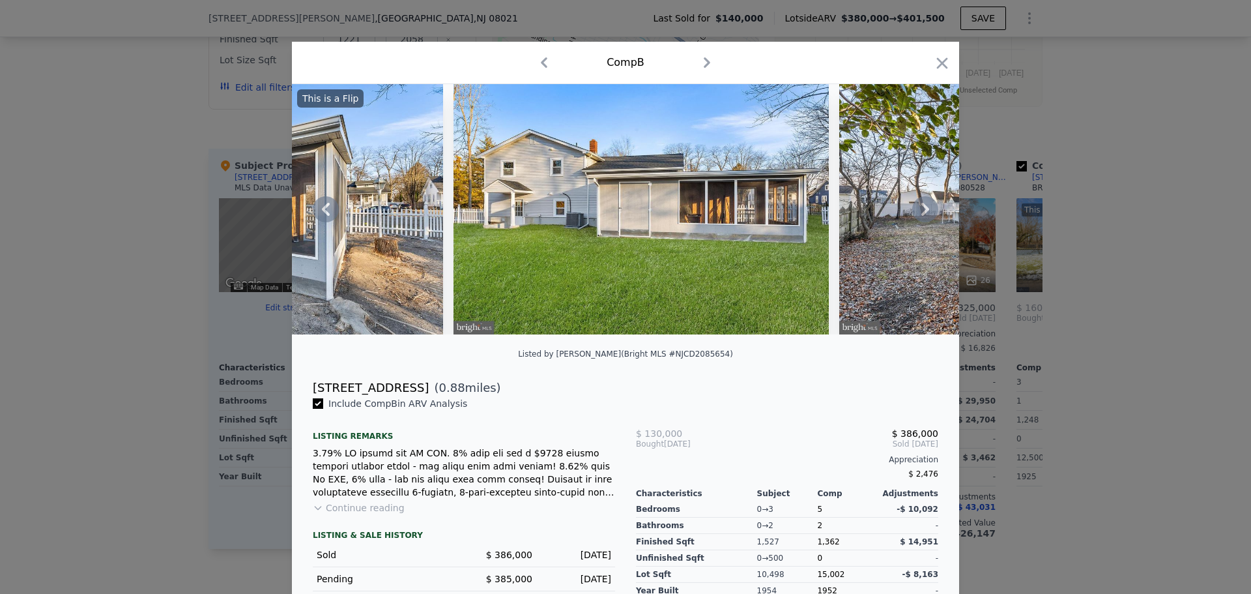
click at [921, 212] on icon at bounding box center [925, 209] width 8 height 13
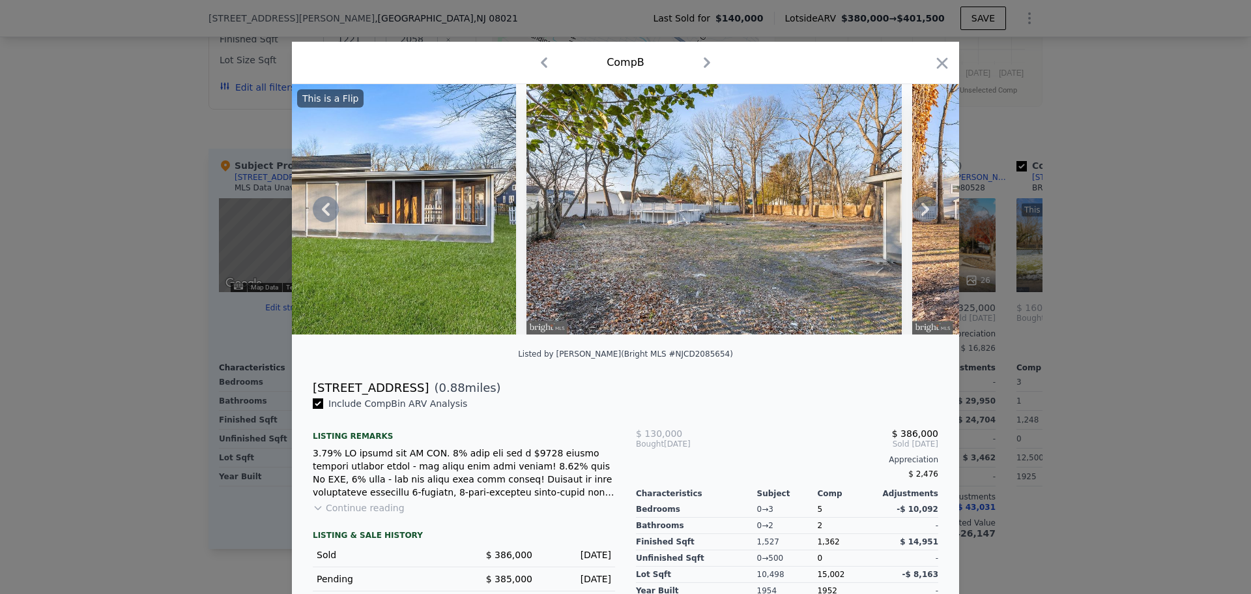
click at [921, 212] on icon at bounding box center [925, 209] width 8 height 13
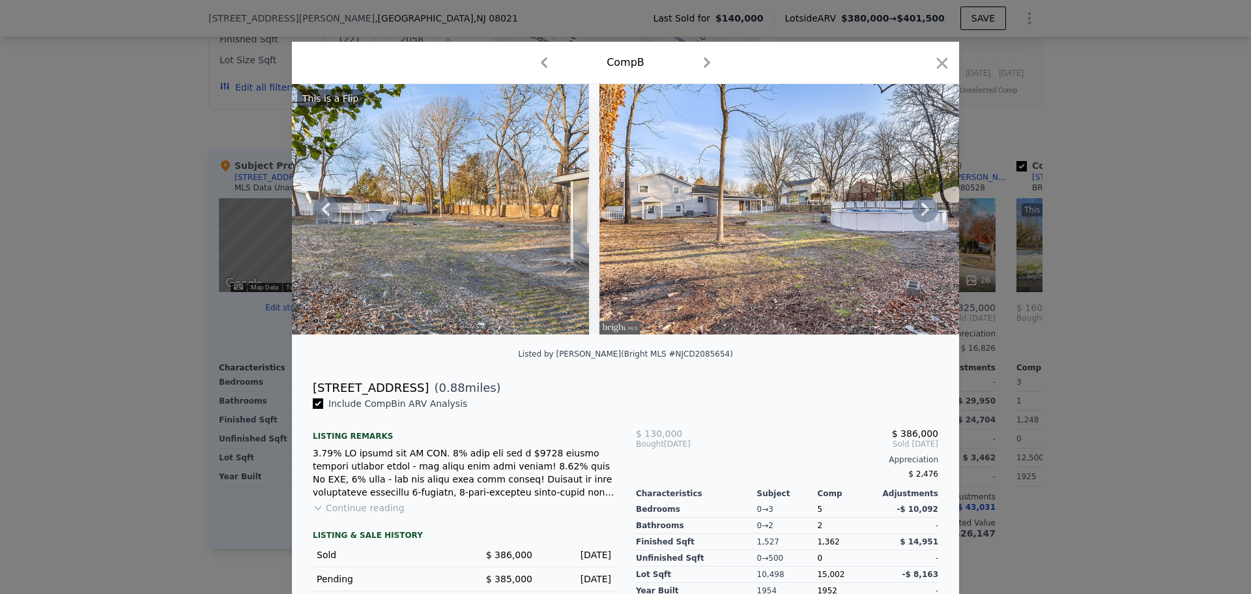
click at [921, 212] on icon at bounding box center [925, 209] width 8 height 13
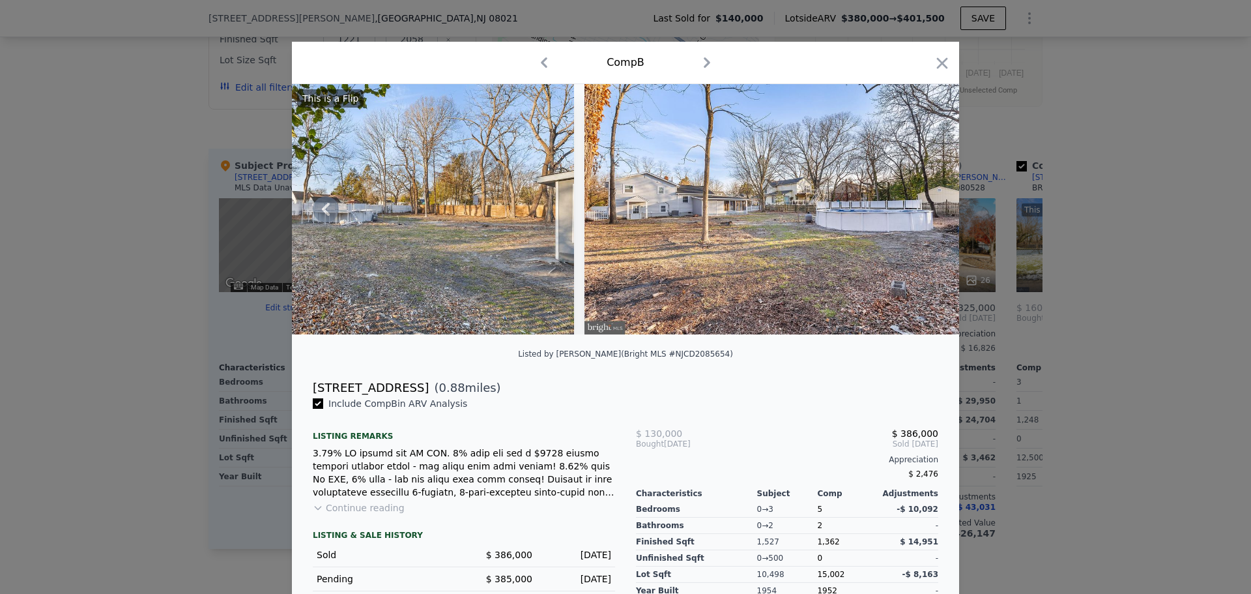
click at [920, 212] on img at bounding box center [771, 209] width 375 height 250
click at [938, 66] on icon "button" at bounding box center [942, 63] width 18 height 18
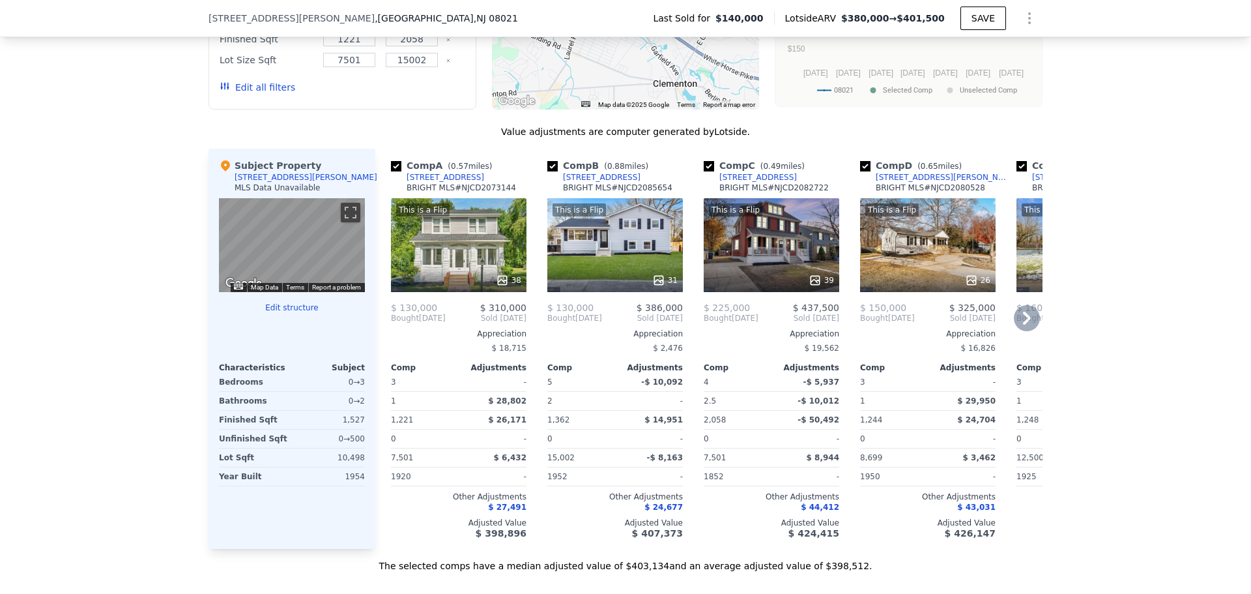
click at [1023, 324] on icon at bounding box center [1027, 317] width 8 height 13
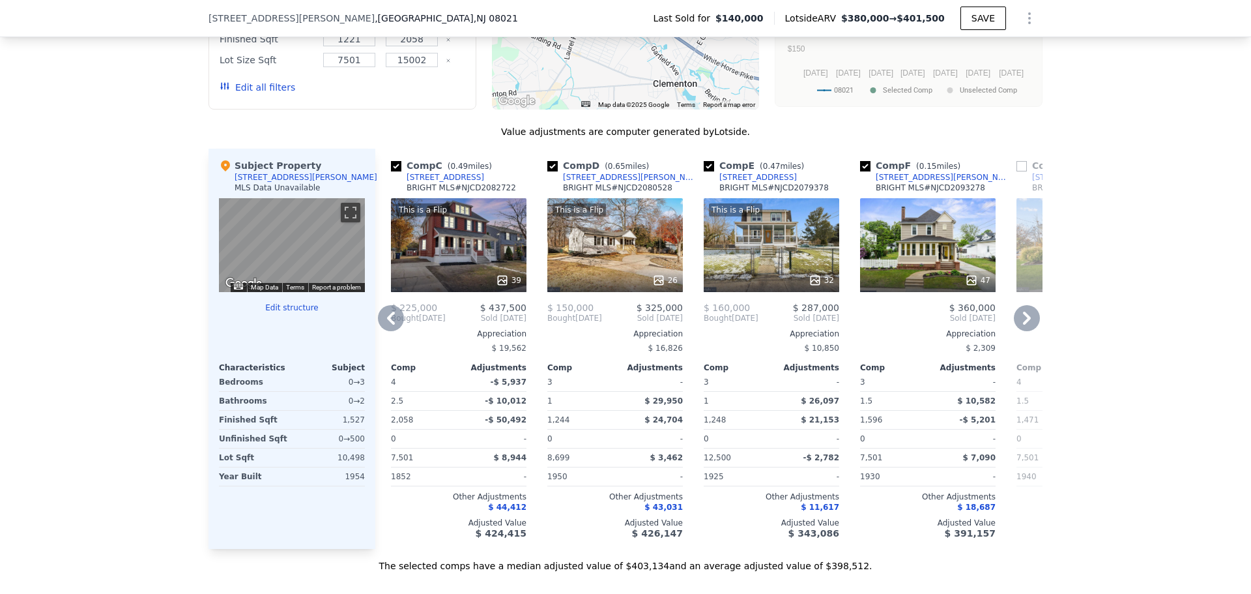
click at [1023, 324] on icon at bounding box center [1027, 317] width 8 height 13
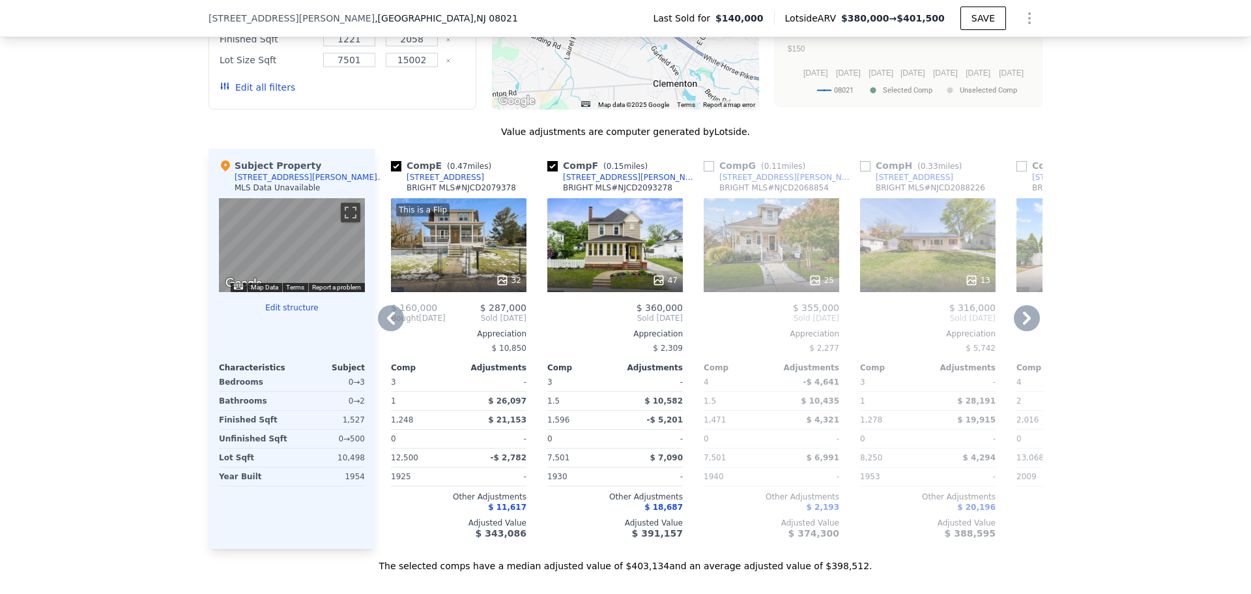
click at [1023, 324] on icon at bounding box center [1027, 317] width 8 height 13
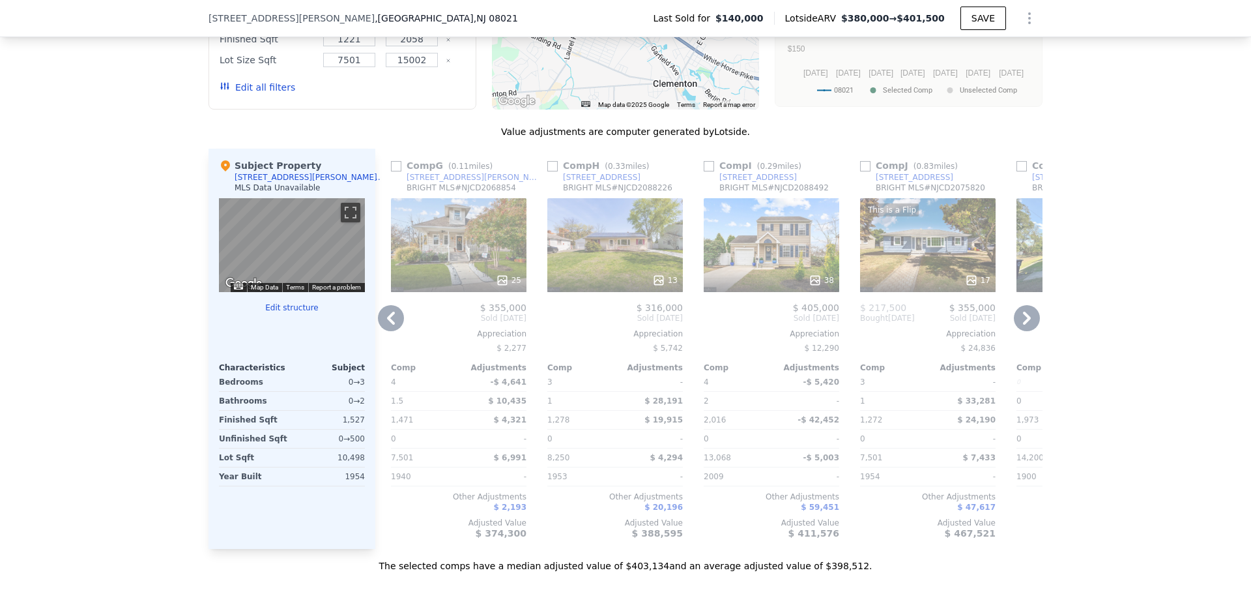
click at [390, 325] on icon at bounding box center [391, 318] width 26 height 26
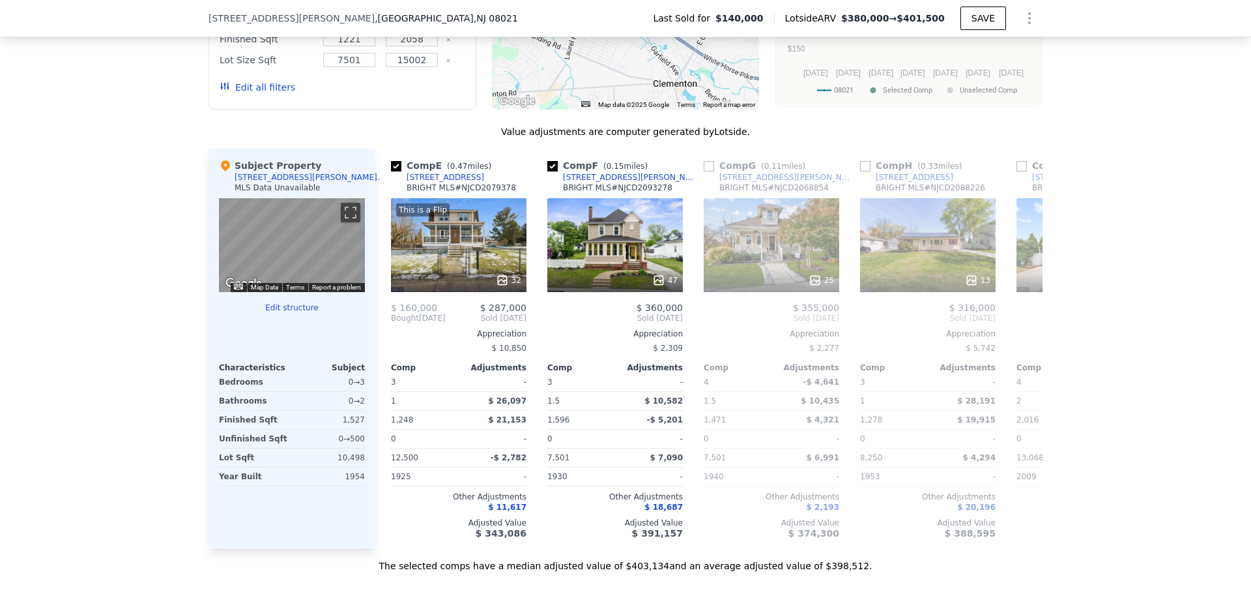
click at [391, 323] on span "Bought" at bounding box center [405, 318] width 28 height 10
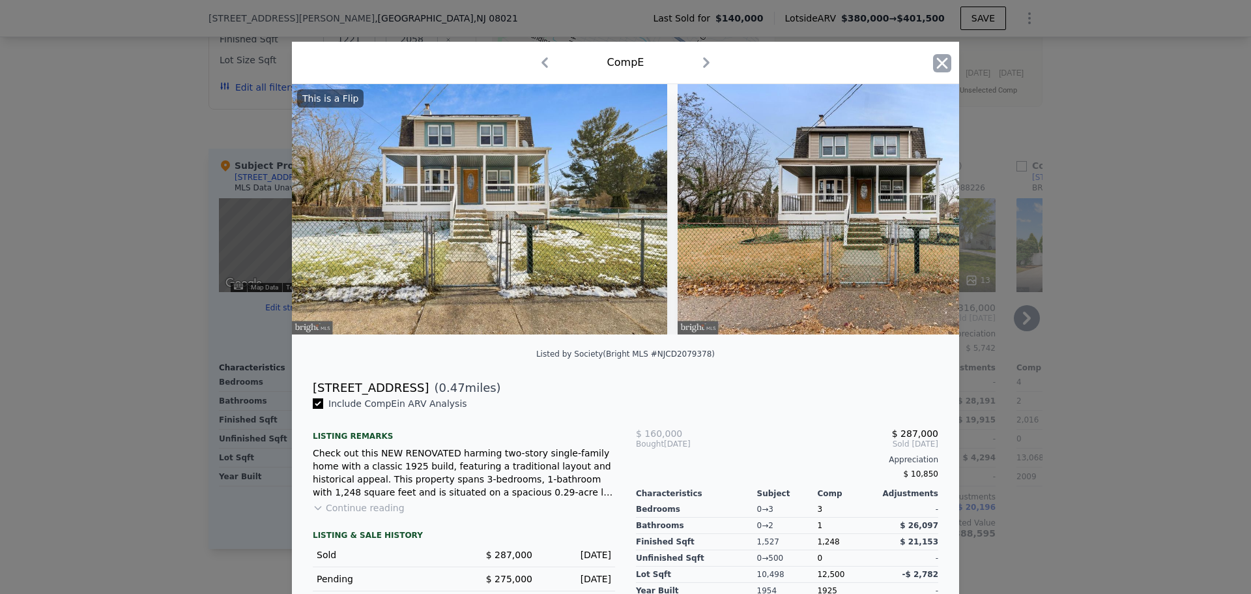
click at [937, 66] on icon "button" at bounding box center [942, 62] width 11 height 11
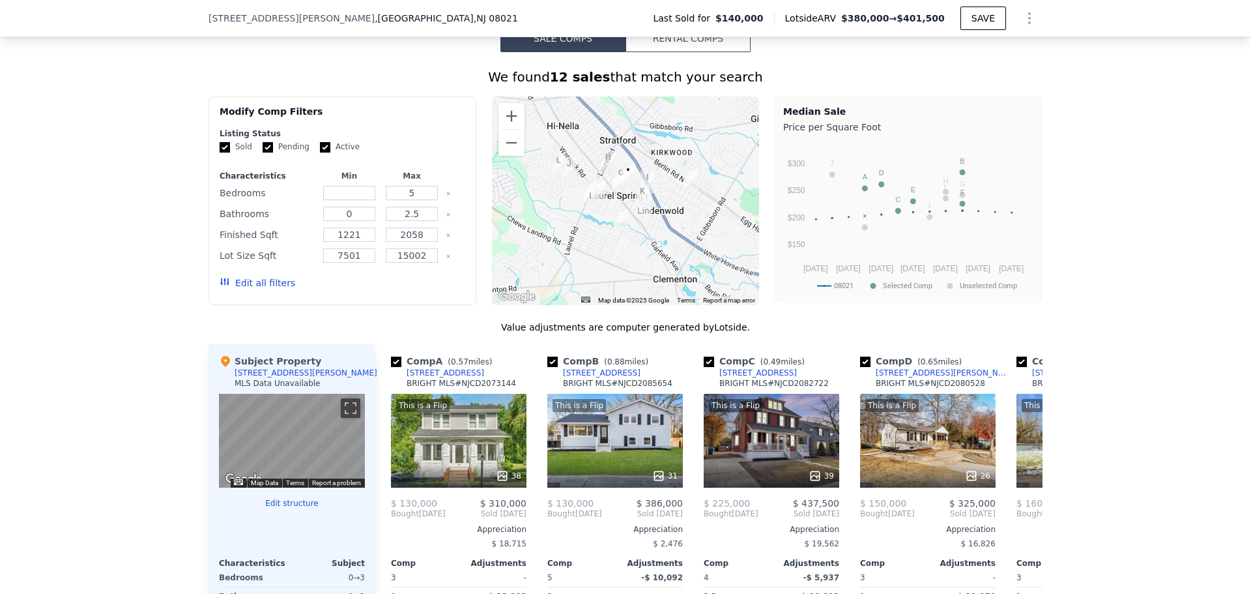
scroll to position [908, 0]
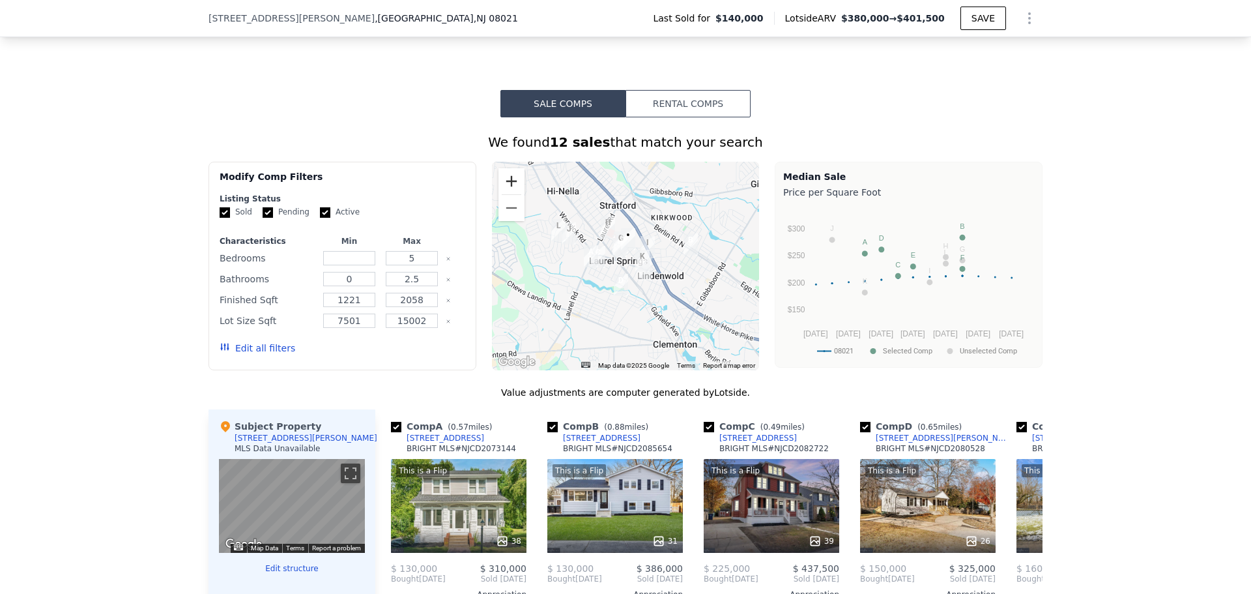
click at [500, 188] on button "Zoom in" at bounding box center [511, 181] width 26 height 26
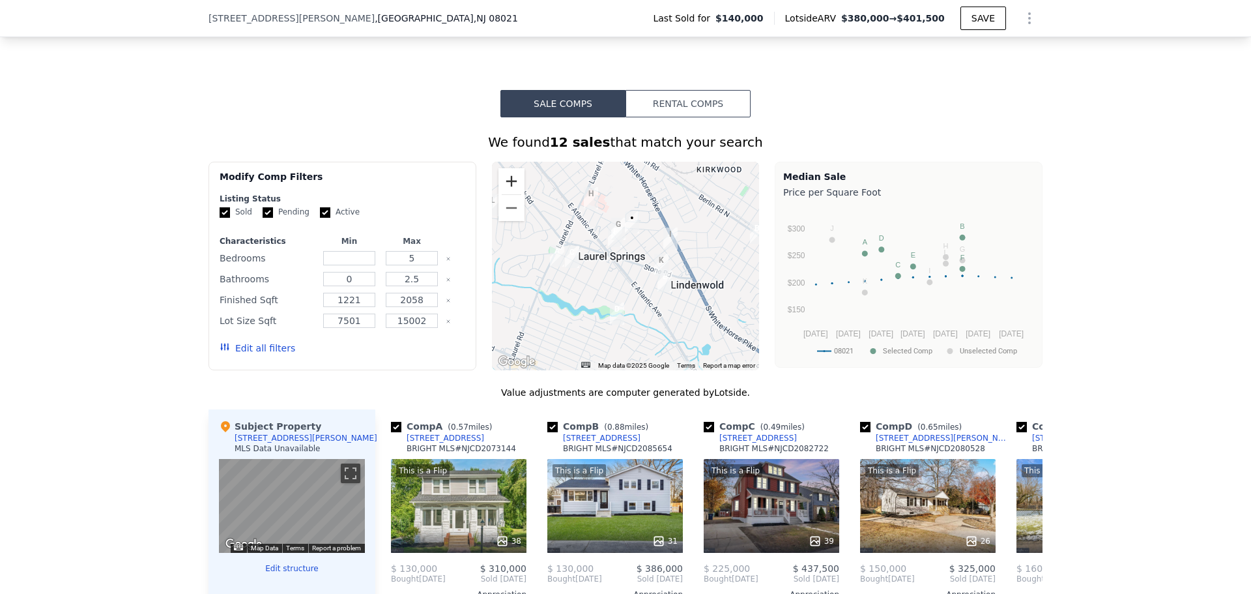
click at [502, 192] on button "Zoom in" at bounding box center [511, 181] width 26 height 26
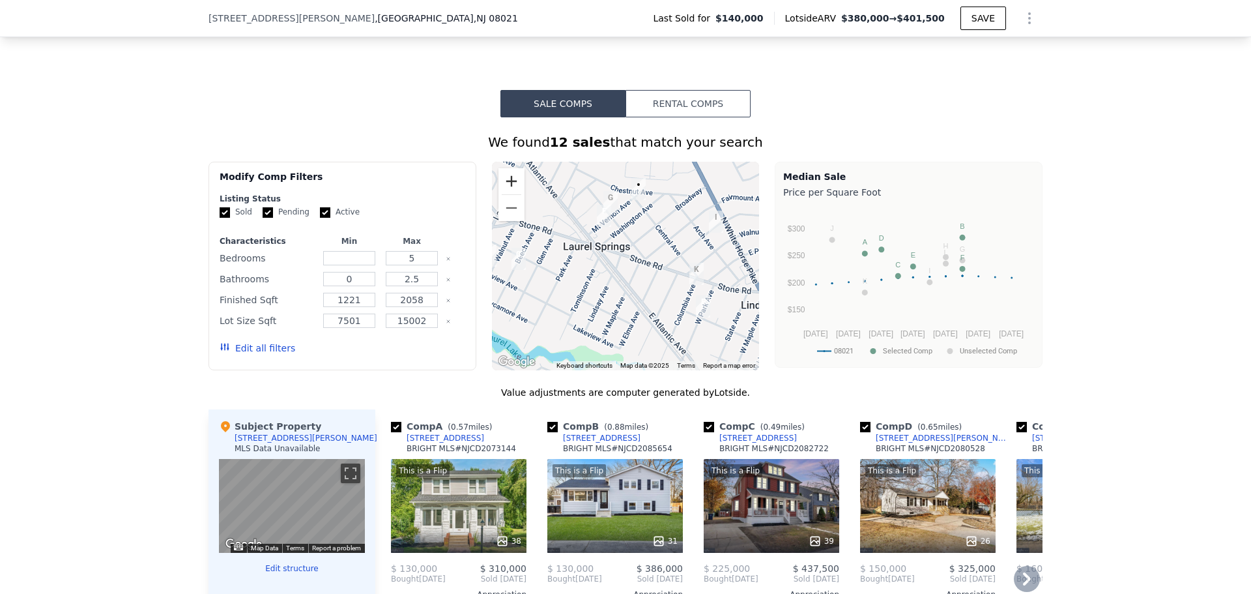
scroll to position [1038, 0]
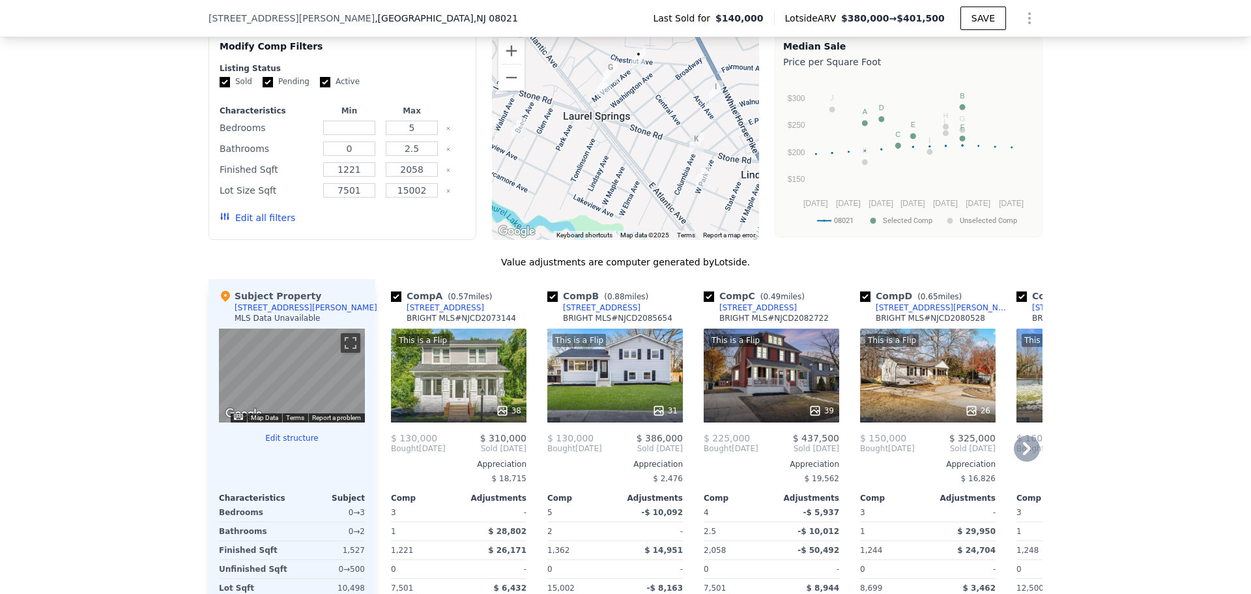
click at [1024, 455] on icon at bounding box center [1027, 448] width 8 height 13
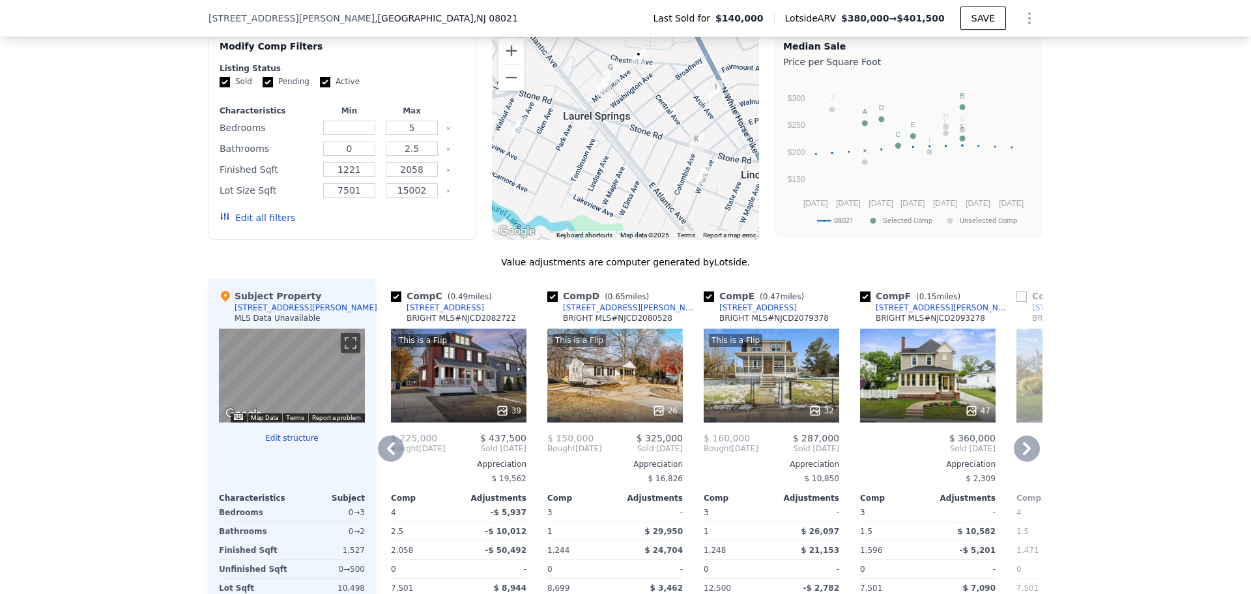
click at [901, 313] on div "[STREET_ADDRESS][PERSON_NAME]" at bounding box center [944, 307] width 136 height 10
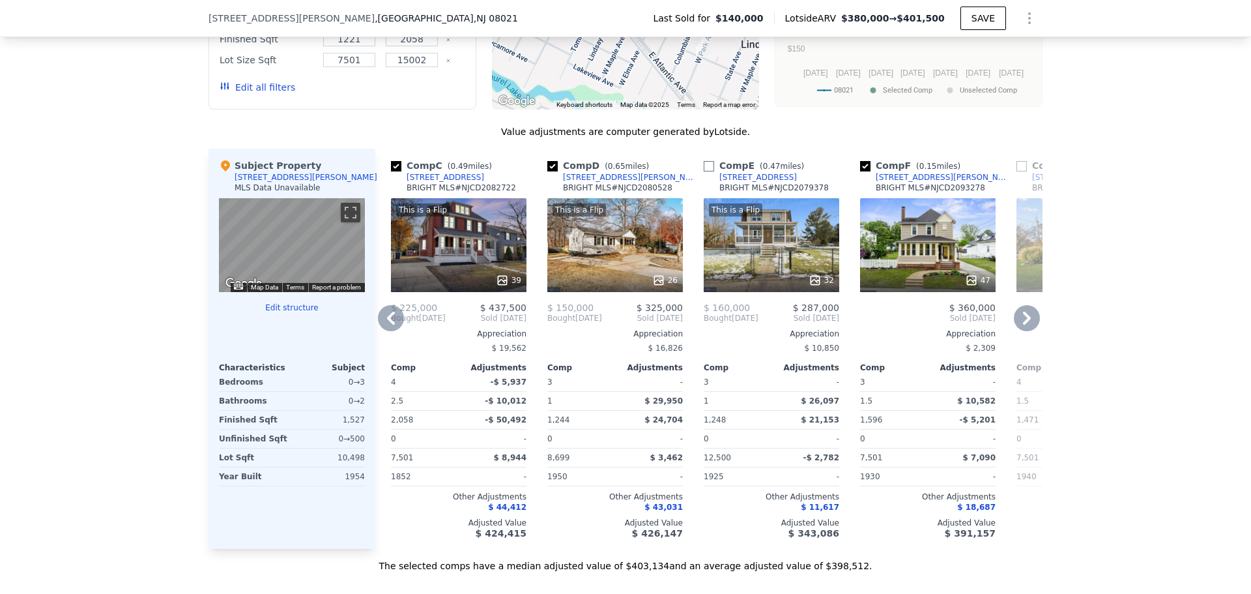
type input "7500"
checkbox input "false"
type input "$ 380,000"
type input "$ 204,219"
checkbox input "true"
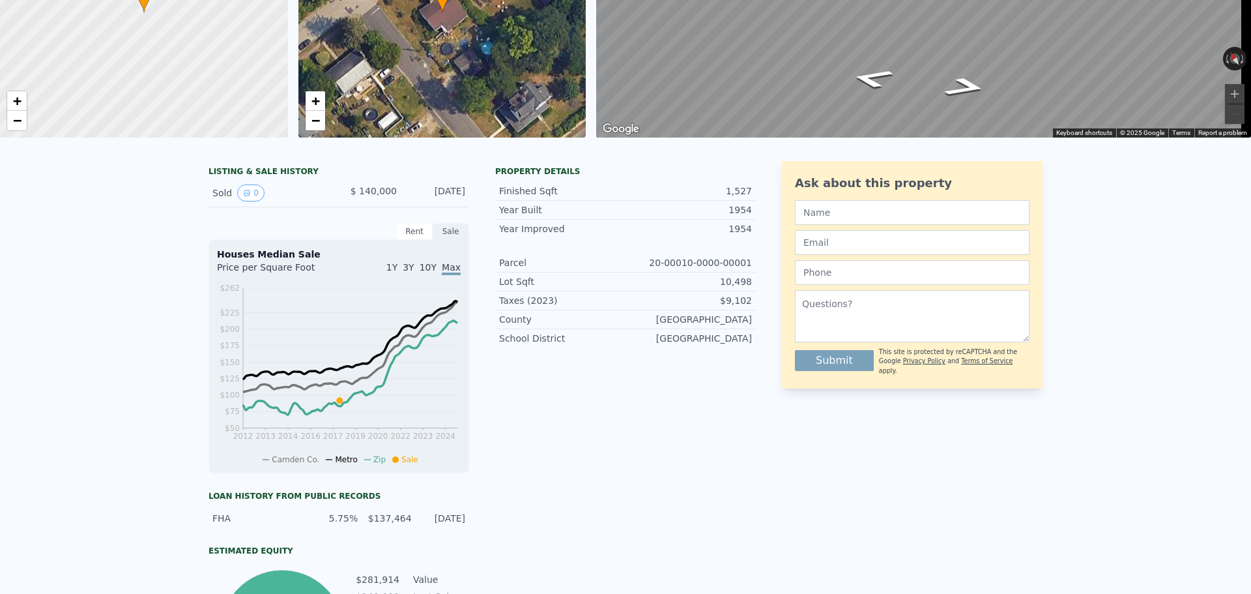
scroll to position [0, 0]
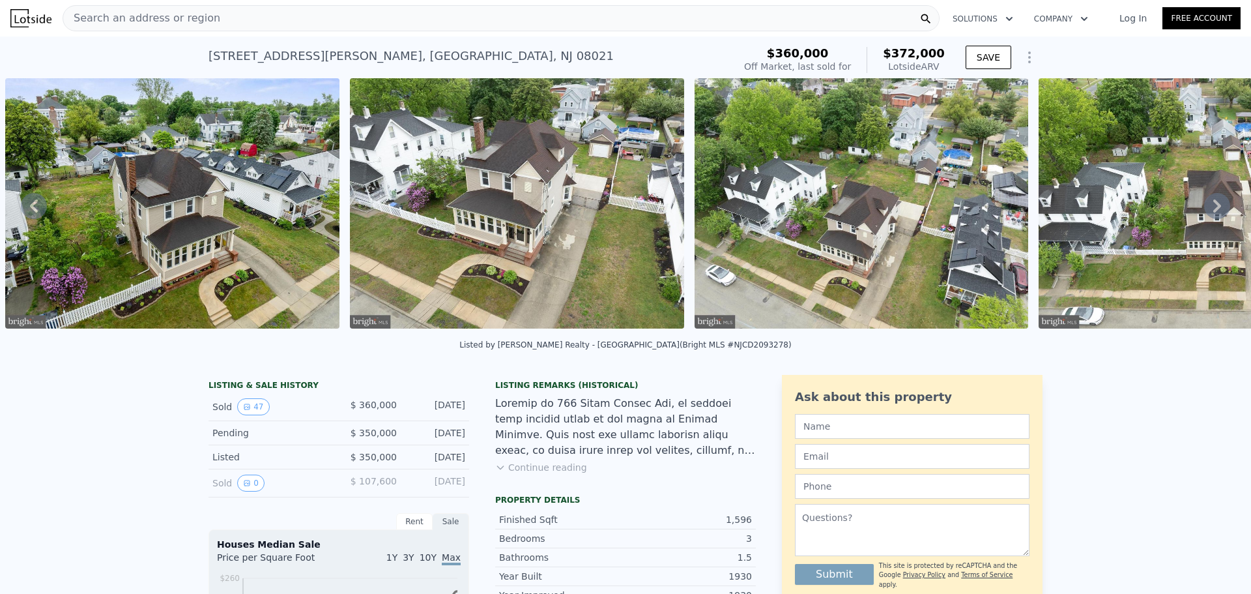
scroll to position [0, 14953]
